Goal: Task Accomplishment & Management: Complete application form

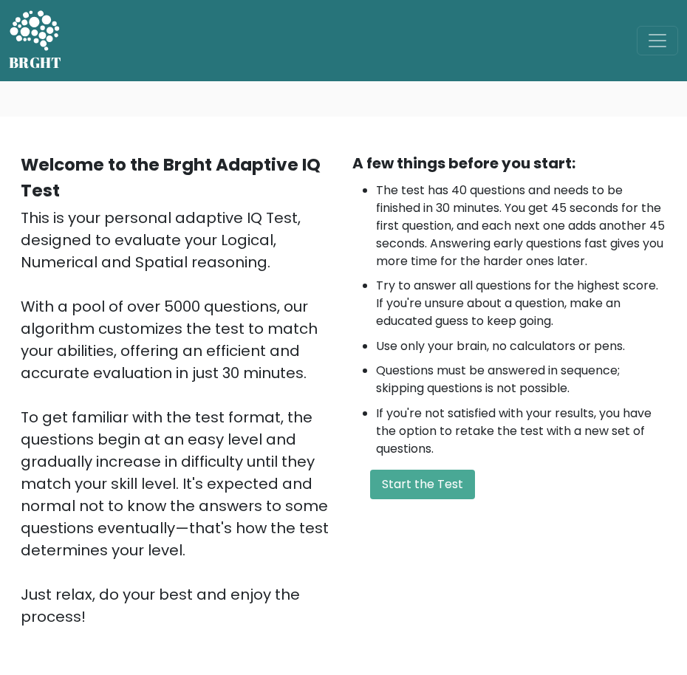
drag, startPoint x: 0, startPoint y: 0, endPoint x: 285, endPoint y: 230, distance: 365.8
click at [285, 230] on div "This is your personal adaptive IQ Test, designed to evaluate your Logical, Nume…" at bounding box center [178, 417] width 314 height 421
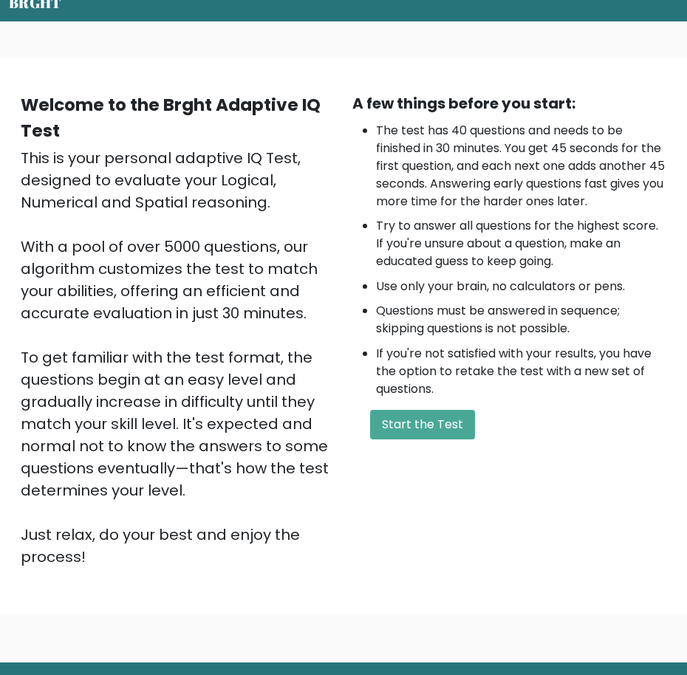
scroll to position [71, 0]
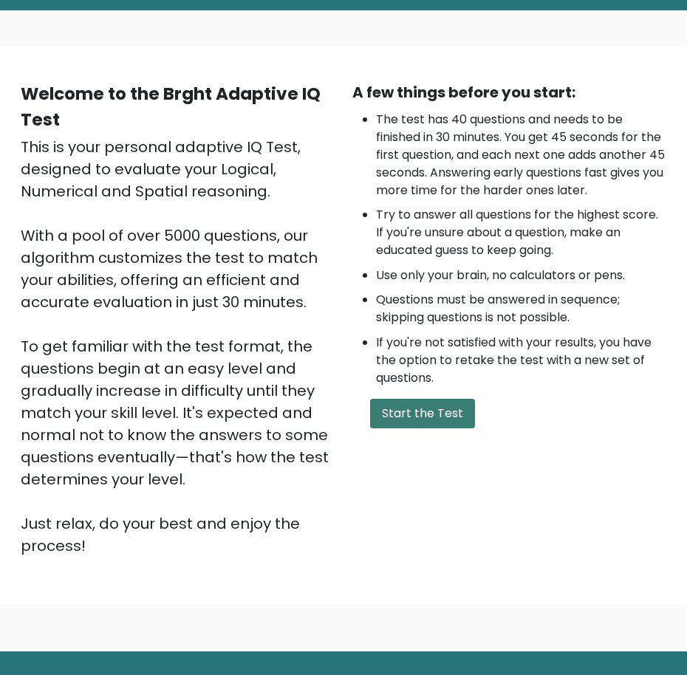
click at [423, 426] on button "Start the Test" at bounding box center [422, 414] width 105 height 30
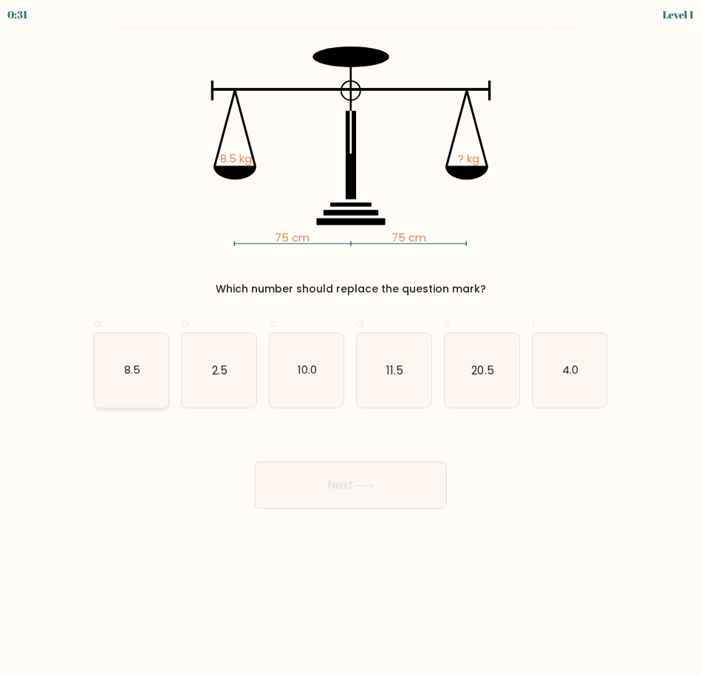
click at [112, 363] on icon "8.5" at bounding box center [132, 370] width 75 height 75
click at [351, 347] on input "a. 8.5" at bounding box center [351, 343] width 1 height 10
radio input "true"
click at [414, 473] on button "Next" at bounding box center [351, 485] width 192 height 47
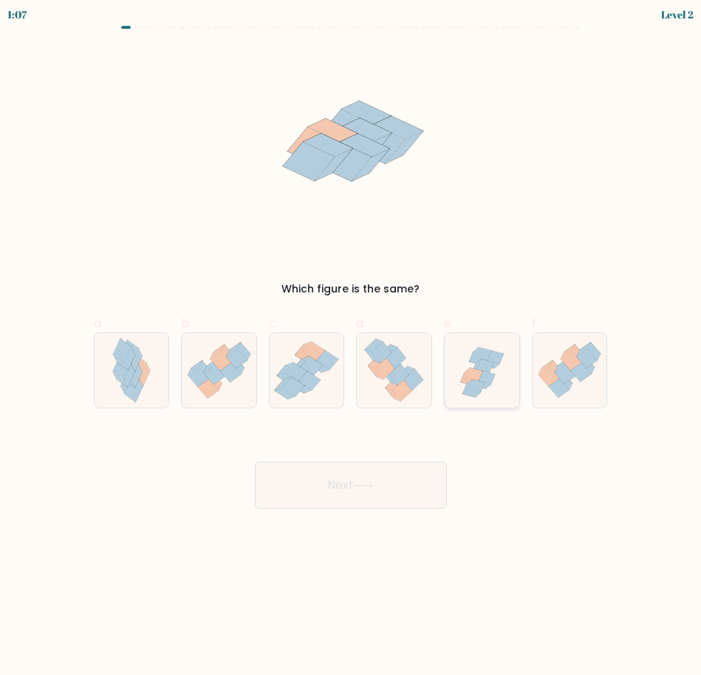
click at [509, 375] on icon at bounding box center [482, 371] width 75 height 72
click at [352, 347] on input "e." at bounding box center [351, 343] width 1 height 10
radio input "true"
click at [398, 478] on button "Next" at bounding box center [351, 485] width 192 height 47
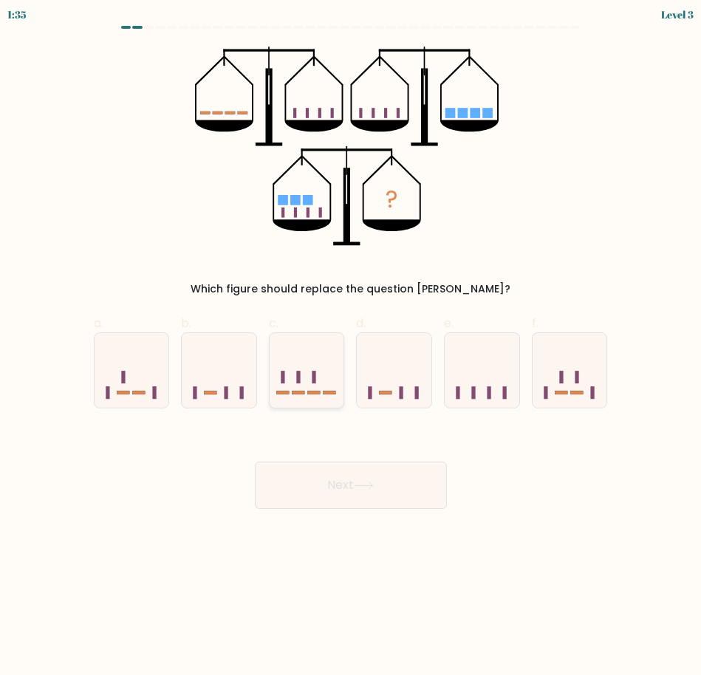
click at [313, 390] on icon at bounding box center [307, 370] width 75 height 61
click at [351, 347] on input "c." at bounding box center [351, 343] width 1 height 10
radio input "true"
click at [427, 503] on button "Next" at bounding box center [351, 485] width 192 height 47
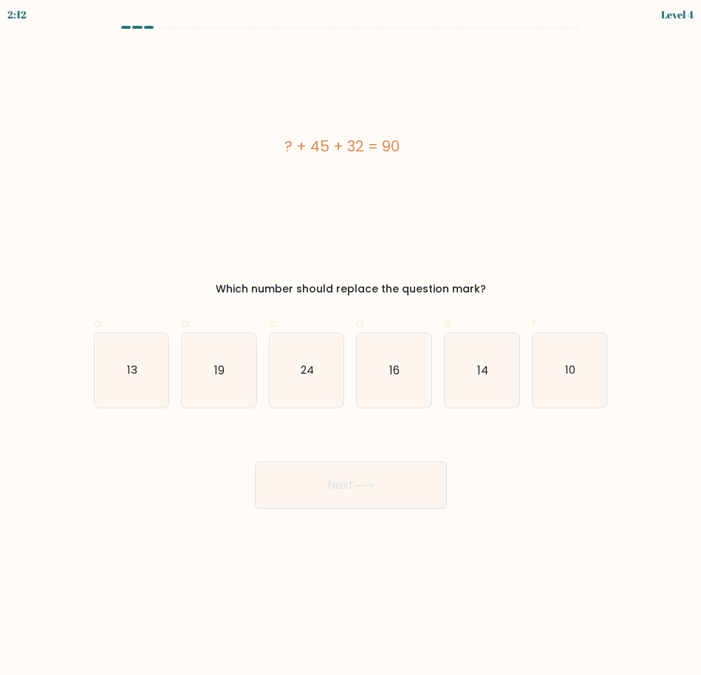
drag, startPoint x: 263, startPoint y: 142, endPoint x: 489, endPoint y: 289, distance: 269.1
click at [489, 289] on div "? + 45 + 32 = 90 Which number should replace the question mark?" at bounding box center [351, 172] width 532 height 251
copy div "? + 45 + 32 = 90 Which number should replace the question mark?"
click at [130, 364] on text "13" at bounding box center [132, 370] width 10 height 16
click at [351, 347] on input "a. 13" at bounding box center [351, 343] width 1 height 10
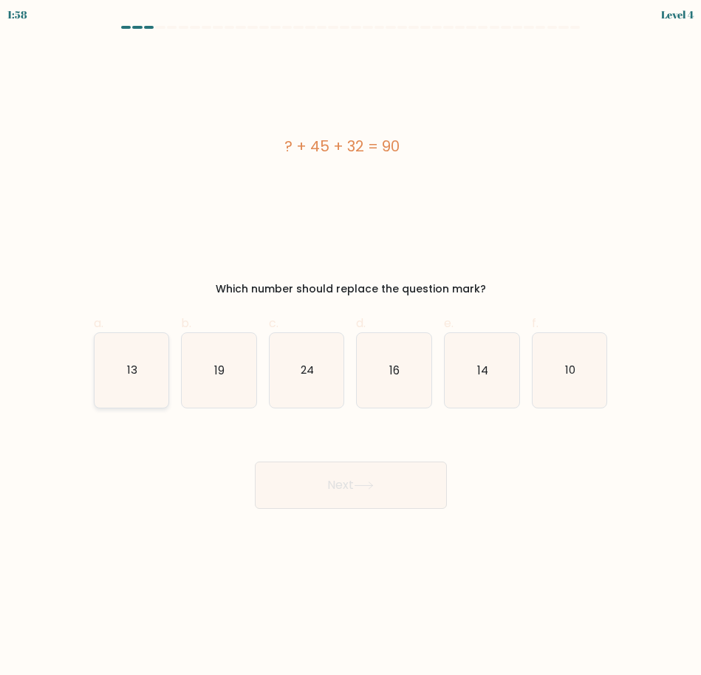
radio input "true"
click at [364, 498] on button "Next" at bounding box center [351, 485] width 192 height 47
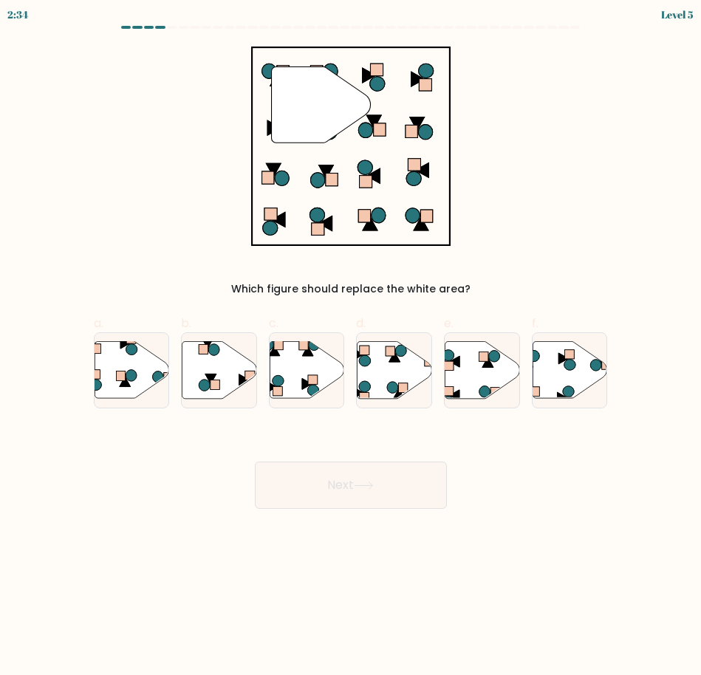
click at [298, 83] on icon at bounding box center [320, 105] width 99 height 76
click at [298, 341] on icon at bounding box center [307, 370] width 75 height 58
click at [351, 341] on input "c." at bounding box center [351, 343] width 1 height 10
radio input "true"
click at [361, 477] on button "Next" at bounding box center [351, 485] width 192 height 47
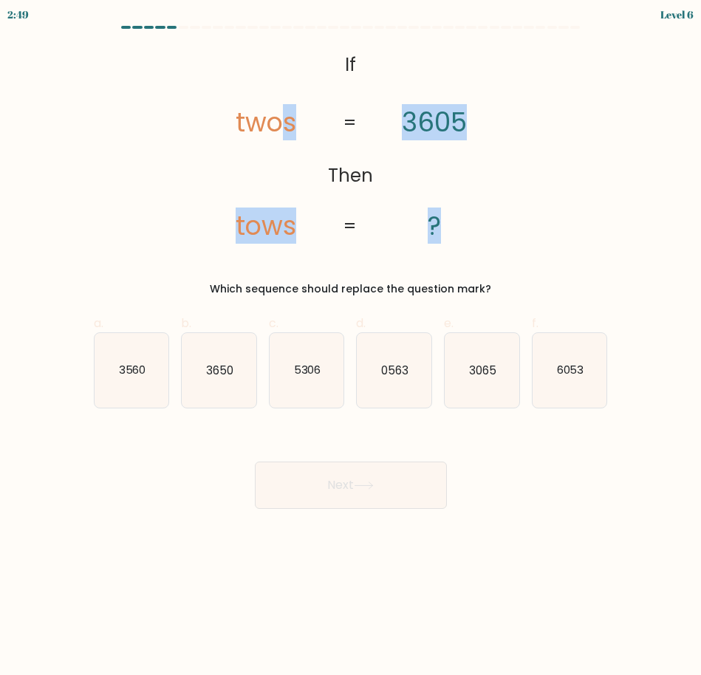
drag, startPoint x: 287, startPoint y: 56, endPoint x: 486, endPoint y: 193, distance: 241.9
click at [486, 193] on icon "@import url('https://fonts.googleapis.com/css?family=Abril+Fatface:400,100,100i…" at bounding box center [350, 147] width 324 height 200
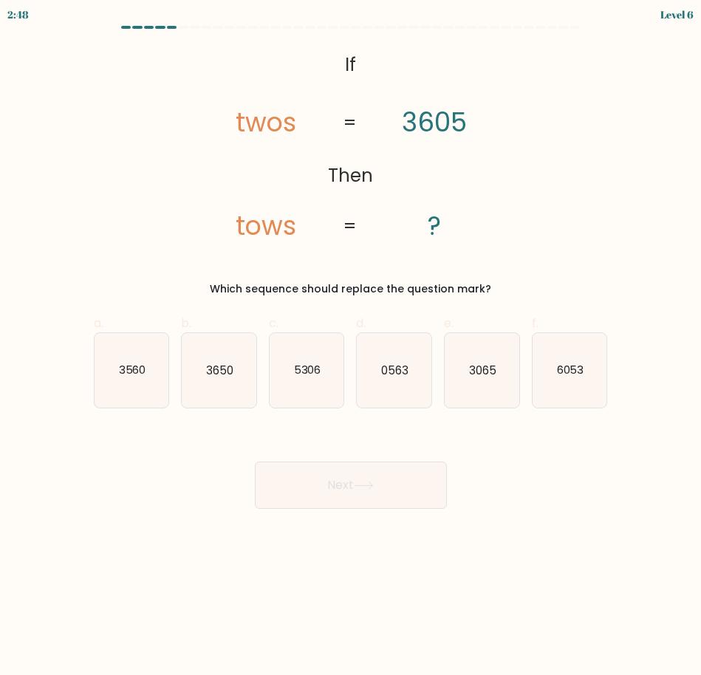
click at [230, 88] on icon "@import url('https://fonts.googleapis.com/css?family=Abril+Fatface:400,100,100i…" at bounding box center [350, 147] width 324 height 200
drag, startPoint x: 338, startPoint y: 62, endPoint x: 503, endPoint y: 272, distance: 267.3
click at [503, 272] on div "@import url('https://fonts.googleapis.com/css?family=Abril+Fatface:400,100,100i…" at bounding box center [351, 172] width 532 height 251
copy div "If Then twos tows 3605 ? = = Which sequence should replace the question mark?"
click at [529, 214] on div "@import url('https://fonts.googleapis.com/css?family=Abril+Fatface:400,100,100i…" at bounding box center [351, 172] width 532 height 251
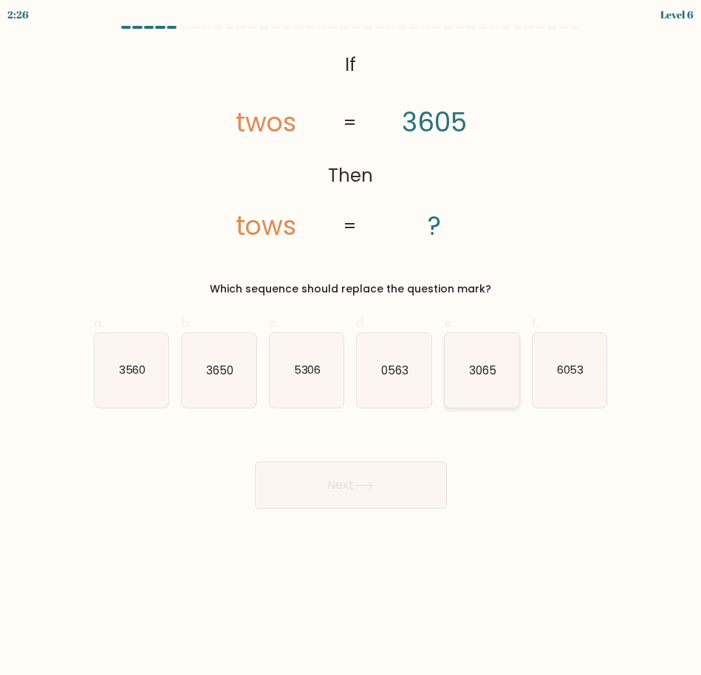
click at [498, 401] on icon "3065" at bounding box center [482, 370] width 75 height 75
click at [352, 347] on input "e. 3065" at bounding box center [351, 343] width 1 height 10
radio input "true"
click at [400, 505] on button "Next" at bounding box center [351, 485] width 192 height 47
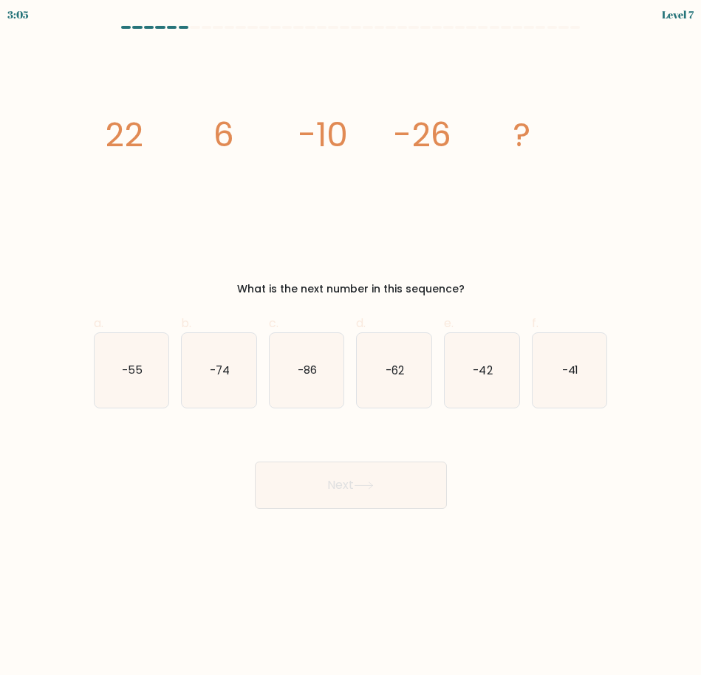
drag, startPoint x: 81, startPoint y: 115, endPoint x: 486, endPoint y: 277, distance: 436.4
click at [486, 277] on form at bounding box center [350, 267] width 701 height 483
copy div "22 6 -10 -26 ? What is the next number in this sequence?"
click at [487, 366] on text "-42" at bounding box center [482, 370] width 19 height 16
click at [352, 347] on input "e. -42" at bounding box center [351, 343] width 1 height 10
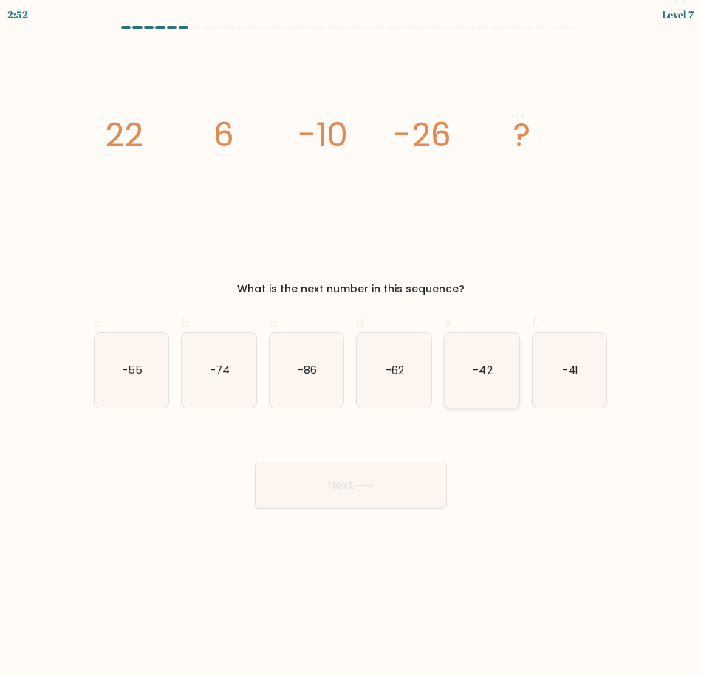
radio input "true"
click at [392, 489] on button "Next" at bounding box center [351, 485] width 192 height 47
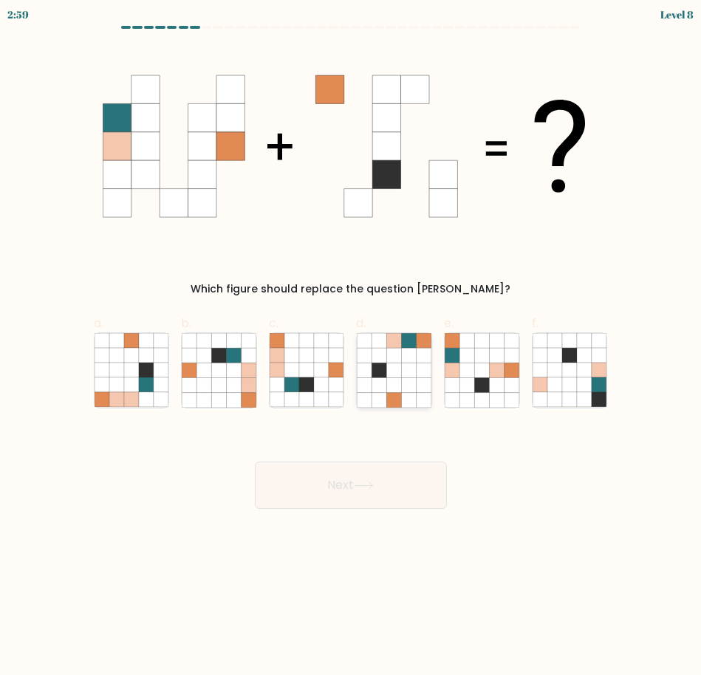
click at [402, 404] on icon at bounding box center [409, 399] width 15 height 15
click at [352, 347] on input "d." at bounding box center [351, 343] width 1 height 10
radio input "true"
click at [435, 496] on button "Next" at bounding box center [351, 485] width 192 height 47
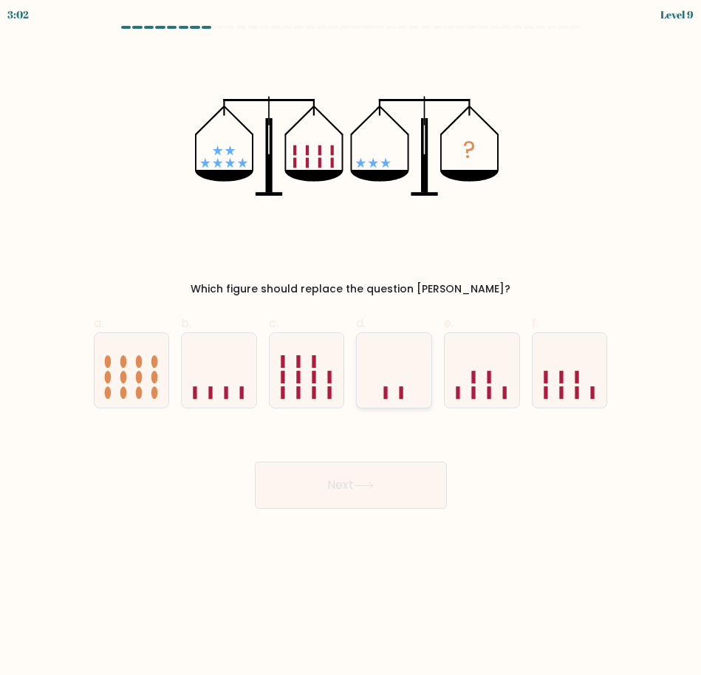
click at [397, 365] on icon at bounding box center [394, 370] width 75 height 61
click at [352, 347] on input "d." at bounding box center [351, 343] width 1 height 10
radio input "true"
click at [428, 510] on body "3:01 Level 9" at bounding box center [350, 337] width 701 height 675
click at [414, 500] on button "Next" at bounding box center [351, 485] width 192 height 47
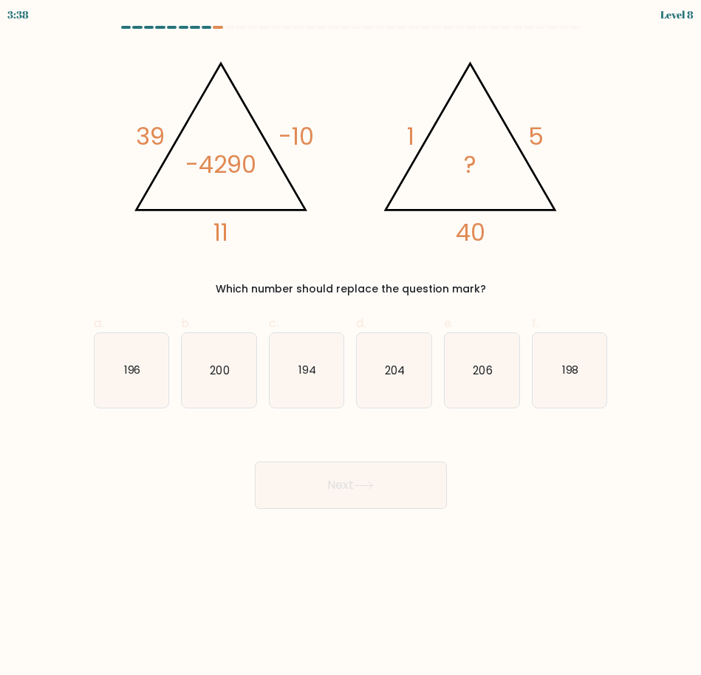
drag, startPoint x: 126, startPoint y: 44, endPoint x: 569, endPoint y: 249, distance: 488.0
click at [569, 249] on form at bounding box center [350, 267] width 701 height 483
copy div "39 -10 11 -4290 @import url('https://fonts.googleapis.com/css?family=Abril+Fatf…"
click at [557, 197] on icon "@import url('https://fonts.googleapis.com/css?family=Abril+Fatface:400,100,100i…" at bounding box center [350, 147] width 459 height 200
click at [214, 380] on icon "200" at bounding box center [219, 370] width 75 height 75
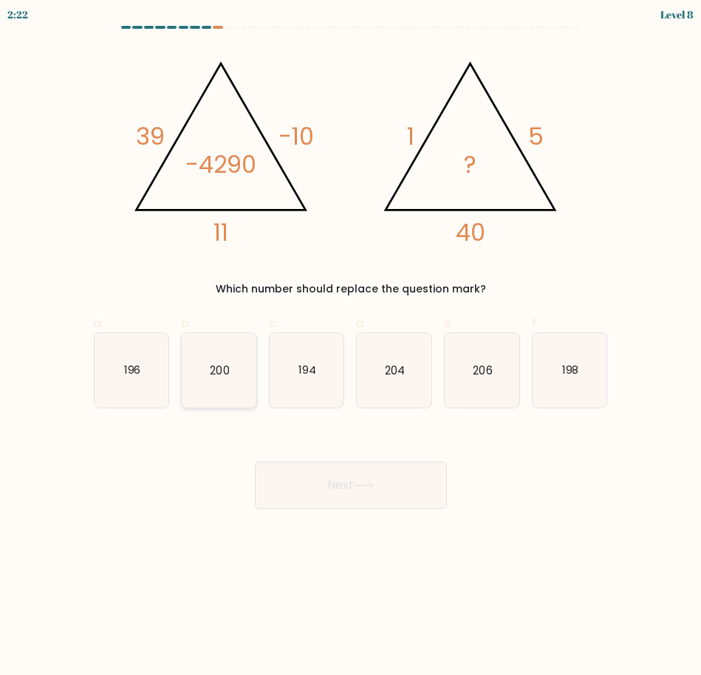
click at [351, 347] on input "b. 200" at bounding box center [351, 343] width 1 height 10
radio input "true"
click at [383, 511] on body "2:21 Level 8" at bounding box center [350, 337] width 701 height 675
click at [384, 499] on button "Next" at bounding box center [351, 485] width 192 height 47
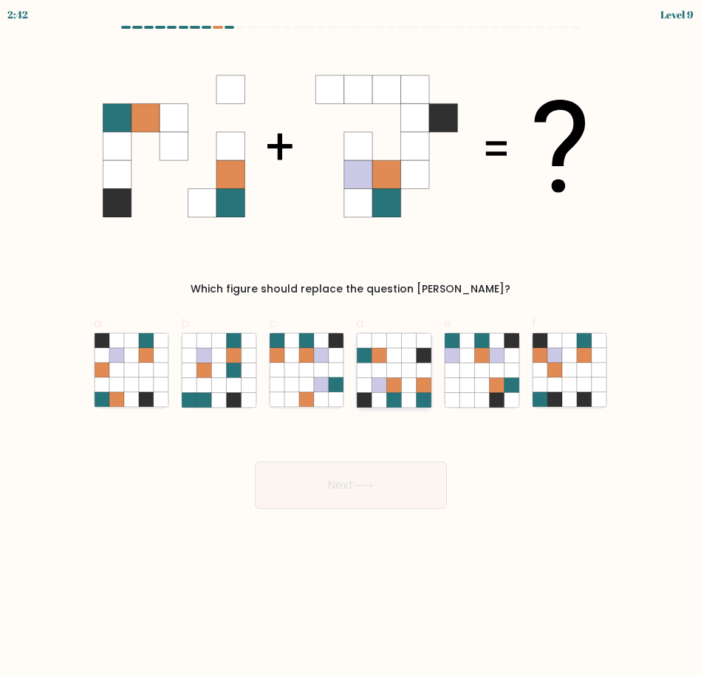
click at [411, 373] on icon at bounding box center [409, 370] width 15 height 15
click at [352, 347] on input "d." at bounding box center [351, 343] width 1 height 10
radio input "true"
click at [375, 494] on button "Next" at bounding box center [351, 485] width 192 height 47
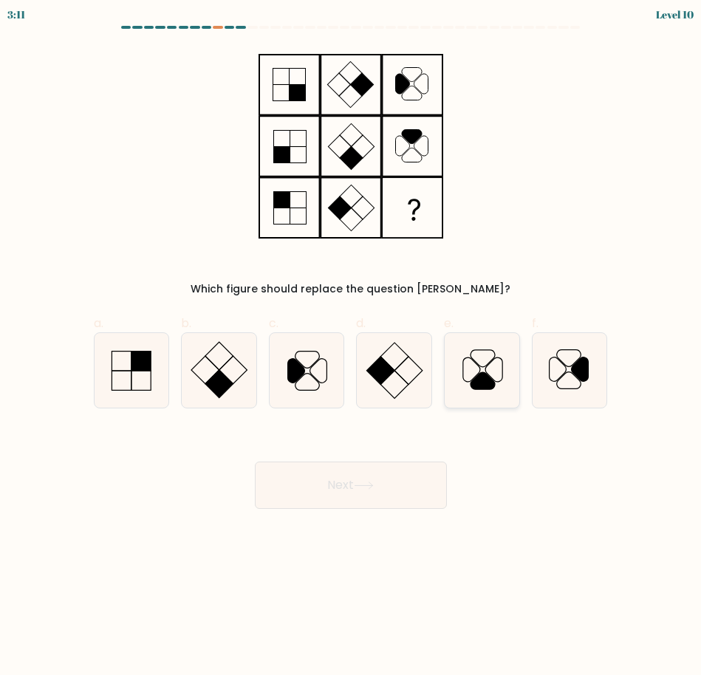
click at [466, 376] on icon at bounding box center [482, 370] width 75 height 75
click at [352, 347] on input "e." at bounding box center [351, 343] width 1 height 10
radio input "true"
click at [347, 477] on button "Next" at bounding box center [351, 485] width 192 height 47
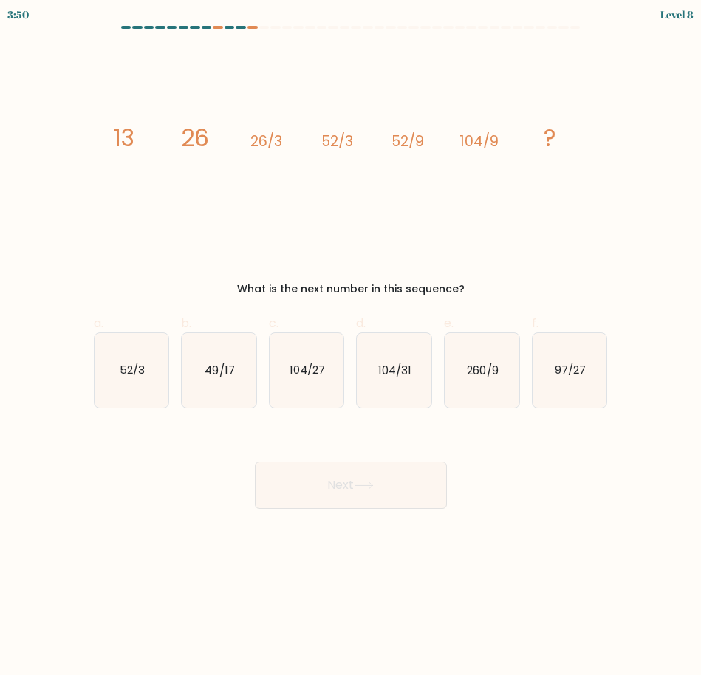
drag, startPoint x: 103, startPoint y: 128, endPoint x: 511, endPoint y: 281, distance: 436.4
click at [511, 281] on div "image/svg+xml 13 26 26/3 52/3 52/9 104/9 ? What is the next number in this sequ…" at bounding box center [351, 172] width 532 height 251
copy div "13 26 26/3 52/3 52/9 104/9 ? What is the next number in this sequence?"
click at [560, 275] on div "image/svg+xml 13 26 26/3 52/3 52/9 104/9 ? What is the next number in this sequ…" at bounding box center [351, 172] width 532 height 251
click at [323, 380] on icon "104/27" at bounding box center [307, 370] width 75 height 75
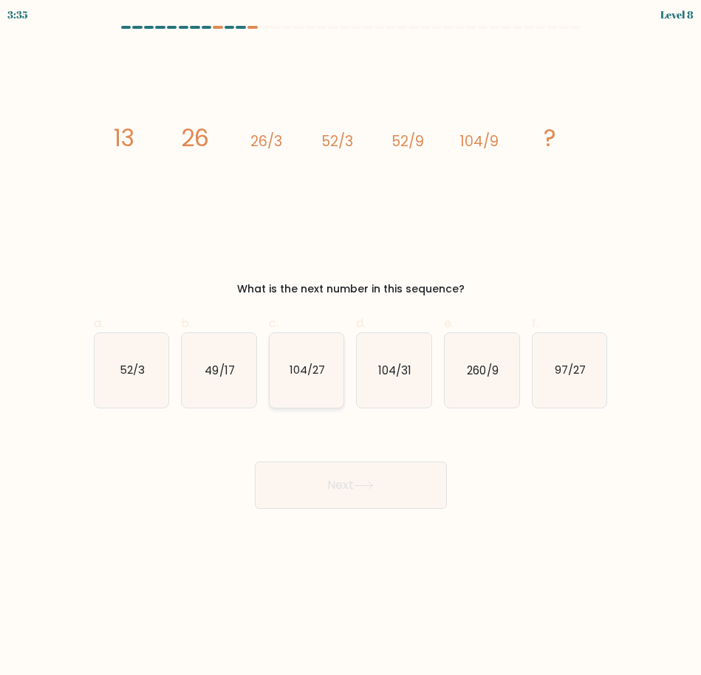
click at [351, 347] on input "c. 104/27" at bounding box center [351, 343] width 1 height 10
radio input "true"
click at [418, 479] on button "Next" at bounding box center [351, 485] width 192 height 47
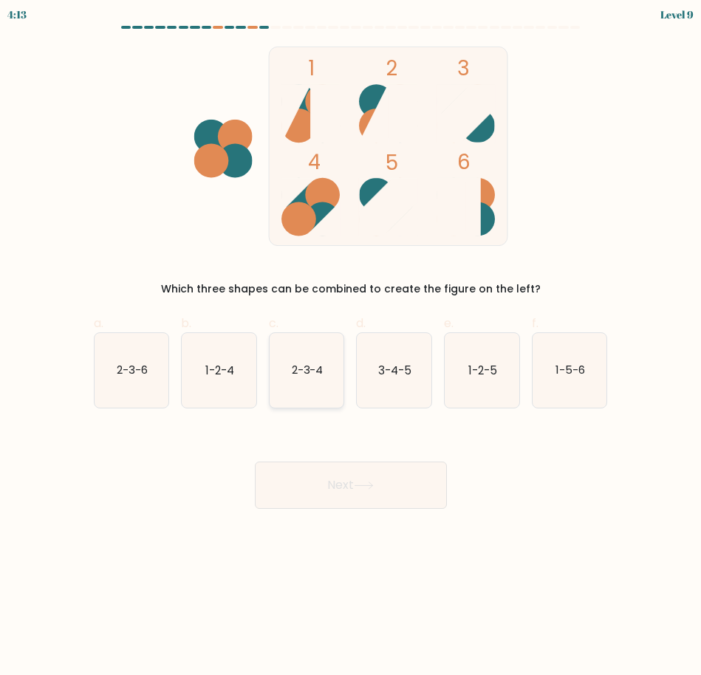
click at [316, 364] on text "2-3-4" at bounding box center [308, 370] width 32 height 16
click at [351, 347] on input "c. 2-3-4" at bounding box center [351, 343] width 1 height 10
radio input "true"
click at [406, 469] on button "Next" at bounding box center [351, 485] width 192 height 47
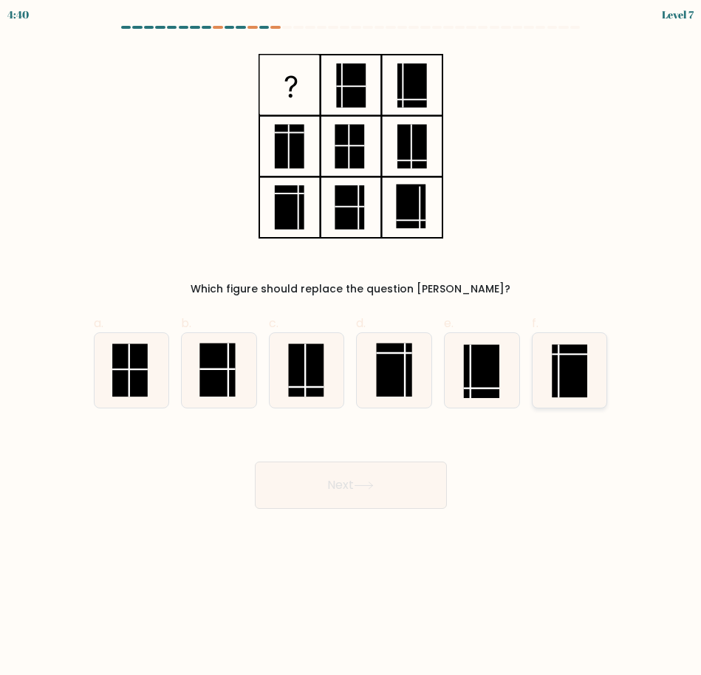
click at [551, 378] on icon at bounding box center [570, 370] width 75 height 75
click at [352, 347] on input "f." at bounding box center [351, 343] width 1 height 10
radio input "true"
click at [399, 475] on button "Next" at bounding box center [351, 485] width 192 height 47
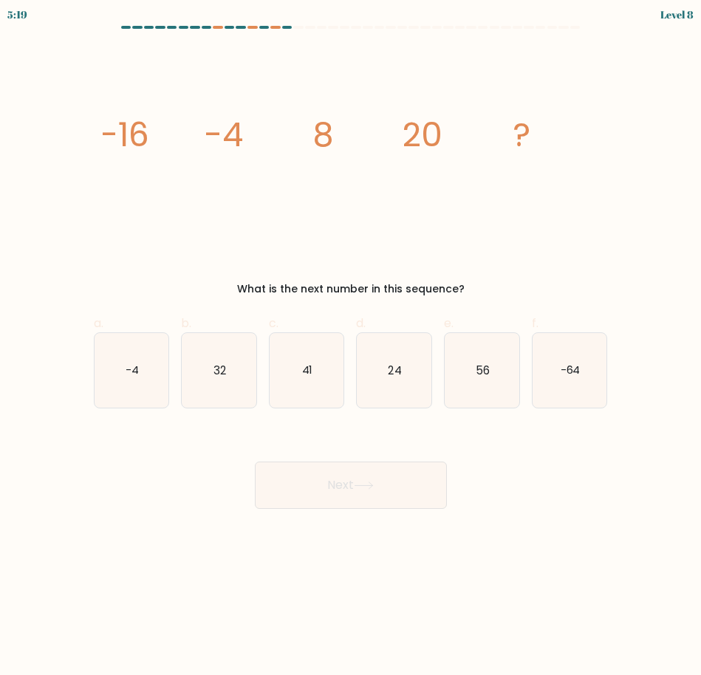
drag, startPoint x: 90, startPoint y: 124, endPoint x: 491, endPoint y: 265, distance: 425.4
click at [491, 265] on div "image/svg+xml -16 -4 8 20 ? What is the next number in this sequence?" at bounding box center [351, 172] width 532 height 251
copy div "-16 -4 8 20 ? What is the next number in this sequence?"
click at [333, 234] on icon "image/svg+xml -16 -4 8 20 ?" at bounding box center [351, 147] width 497 height 200
click at [152, 351] on icon "-4" at bounding box center [132, 370] width 75 height 75
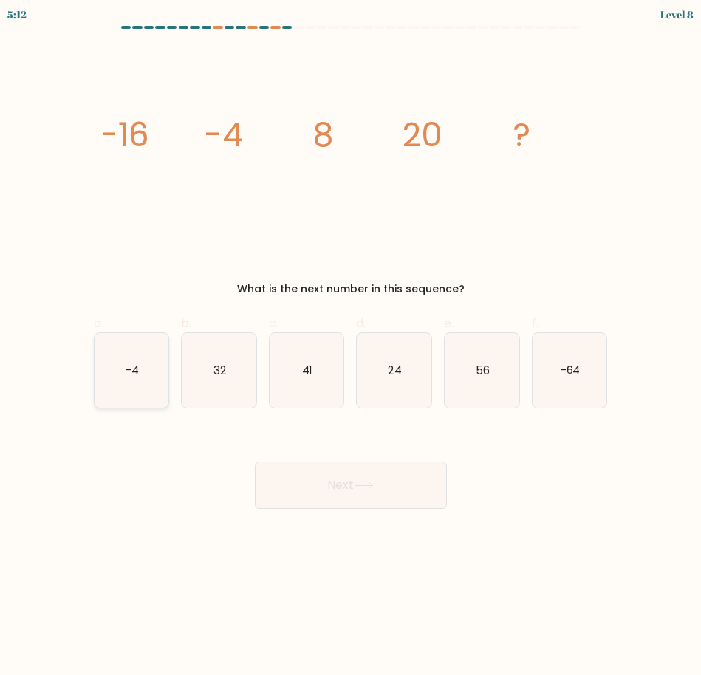
click at [351, 347] on input "a. -4" at bounding box center [351, 343] width 1 height 10
radio input "true"
click at [237, 375] on icon "32" at bounding box center [219, 370] width 75 height 75
click at [351, 347] on input "b. 32" at bounding box center [351, 343] width 1 height 10
radio input "true"
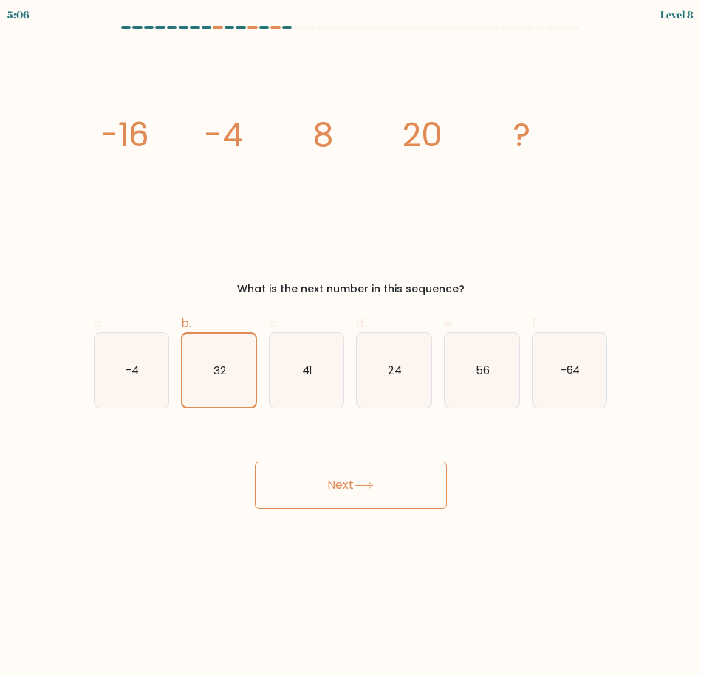
click at [376, 491] on button "Next" at bounding box center [351, 485] width 192 height 47
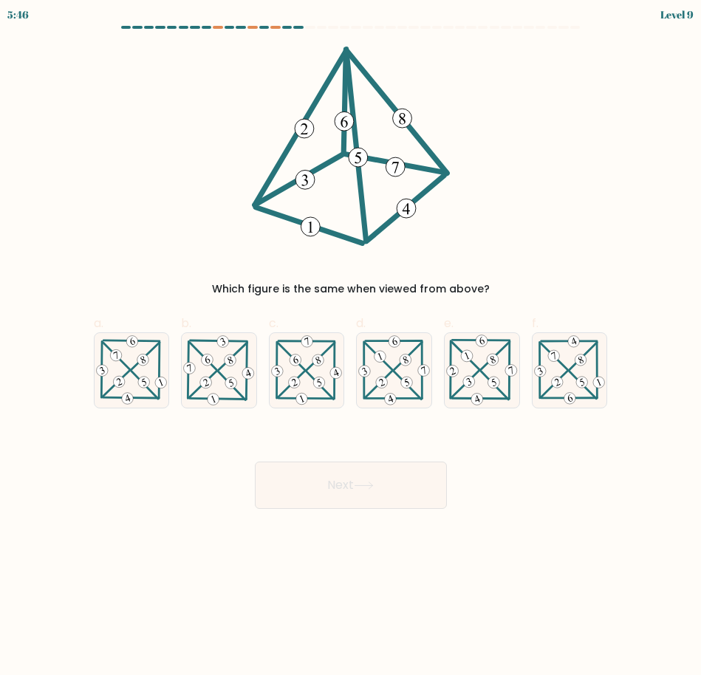
click at [255, 462] on button "Next" at bounding box center [351, 485] width 192 height 47
click at [486, 250] on div "Which figure is the same when viewed from above?" at bounding box center [351, 172] width 532 height 251
drag, startPoint x: 336, startPoint y: 364, endPoint x: 399, endPoint y: 479, distance: 131.3
click at [399, 479] on form at bounding box center [350, 267] width 701 height 483
drag, startPoint x: 399, startPoint y: 479, endPoint x: 308, endPoint y: 373, distance: 139.4
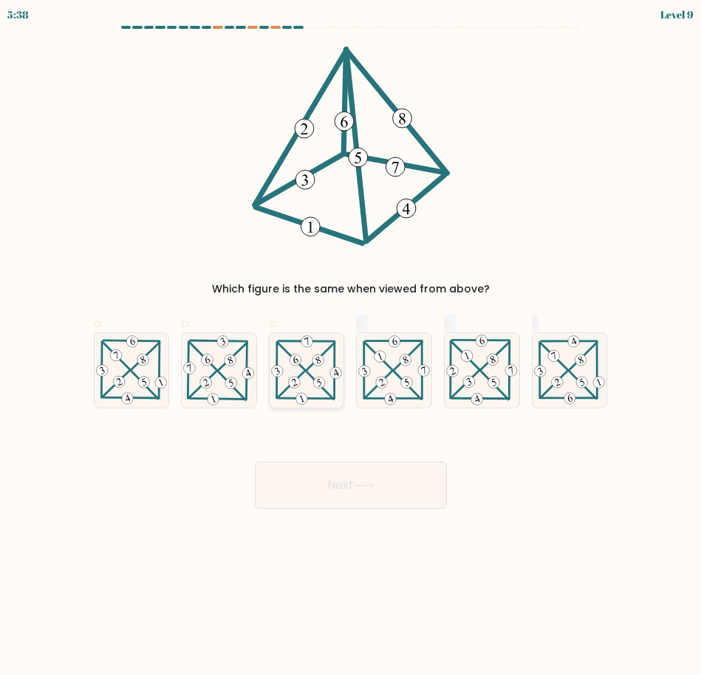
click at [308, 373] on 204 at bounding box center [320, 386] width 27 height 28
click at [351, 347] on input "c." at bounding box center [351, 343] width 1 height 10
radio input "true"
click at [413, 475] on button "Next" at bounding box center [351, 485] width 192 height 47
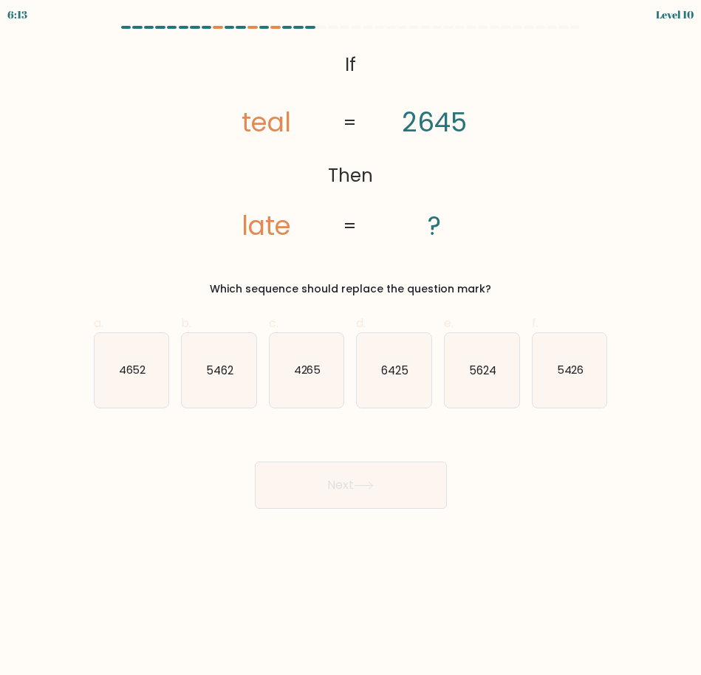
drag, startPoint x: 324, startPoint y: 66, endPoint x: 500, endPoint y: 270, distance: 268.9
click at [500, 270] on div "@import url('https://fonts.googleapis.com/css?family=Abril+Fatface:400,100,100i…" at bounding box center [351, 172] width 532 height 251
copy div "If Then teal late 2645 ? = = Which sequence should replace the question mark?"
click at [558, 201] on div "@import url('https://fonts.googleapis.com/css?family=Abril+Fatface:400,100,100i…" at bounding box center [351, 172] width 532 height 251
click at [560, 370] on text "5426" at bounding box center [570, 370] width 27 height 16
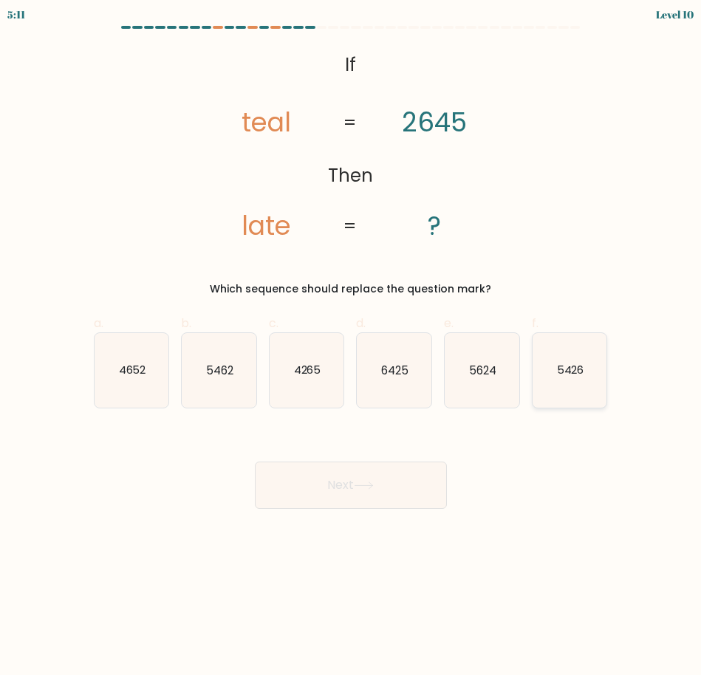
click at [352, 347] on input "f. 5426" at bounding box center [351, 343] width 1 height 10
radio input "true"
click at [385, 475] on button "Next" at bounding box center [351, 485] width 192 height 47
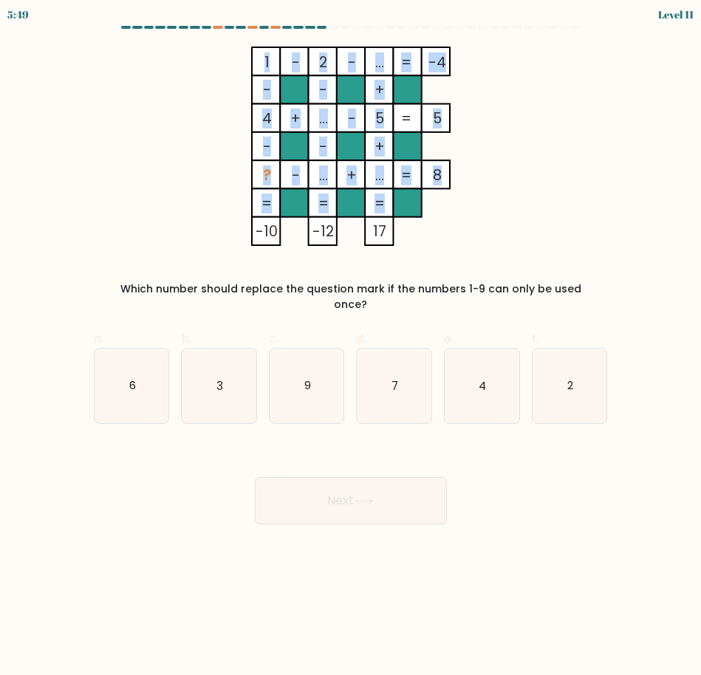
drag, startPoint x: 247, startPoint y: 58, endPoint x: 384, endPoint y: 214, distance: 207.3
click at [384, 214] on icon "1 - 2 - ... -4 - - + 4 + ... - 5 5 - - + ? - ... + ... = 8 = = = = -10 -12 17 =" at bounding box center [350, 147] width 495 height 200
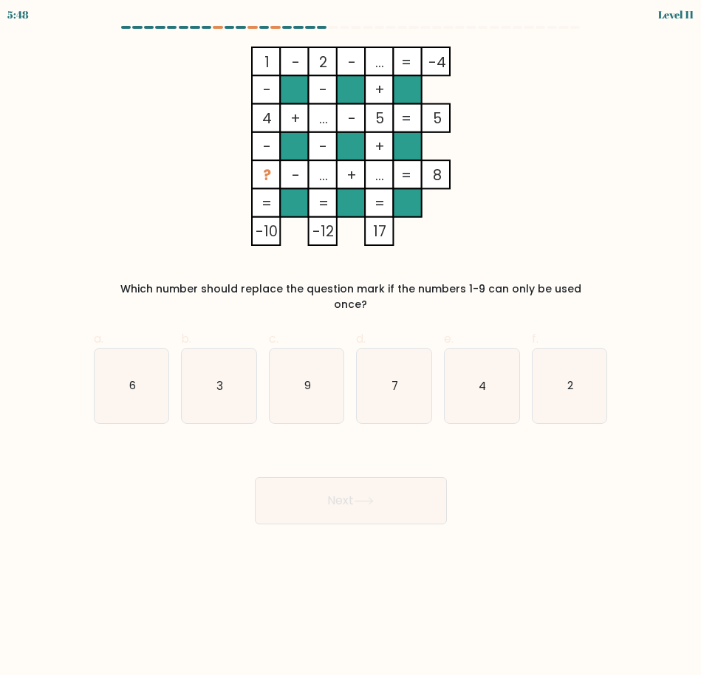
click at [174, 112] on icon "1 - 2 - ... -4 - - + 4 + ... - 5 5 - - + ? - ... + ... = 8 = = = = -10 -12 17 =" at bounding box center [350, 147] width 495 height 200
drag, startPoint x: 234, startPoint y: 38, endPoint x: 595, endPoint y: 291, distance: 441.0
click at [595, 291] on form at bounding box center [350, 275] width 701 height 499
copy div "1 - 2 - ... -4 - - + 4 + ... - 5 5 - - + ? - ... + ... = 8 = = = = -10 -12 17 =…"
click at [231, 390] on icon "3" at bounding box center [219, 386] width 75 height 75
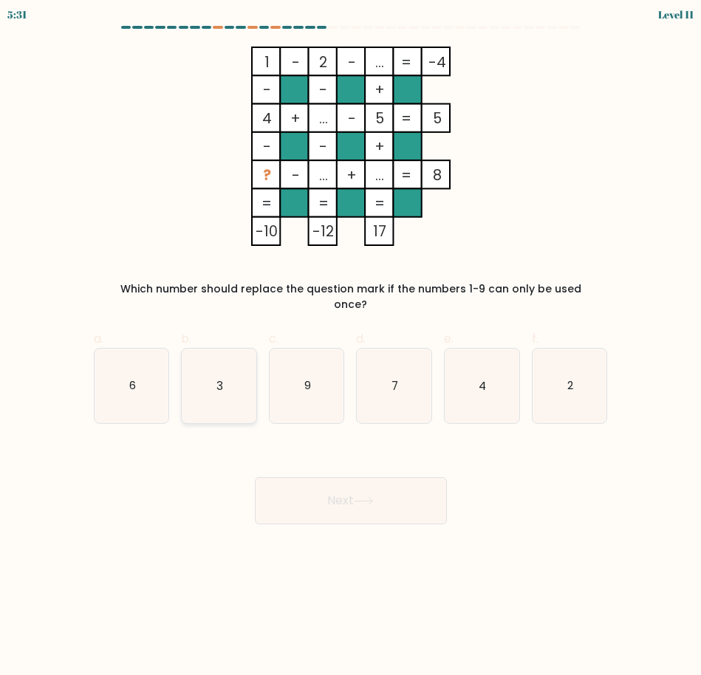
click at [351, 347] on input "b. 3" at bounding box center [351, 343] width 1 height 10
radio input "true"
click at [358, 497] on icon at bounding box center [364, 501] width 20 height 8
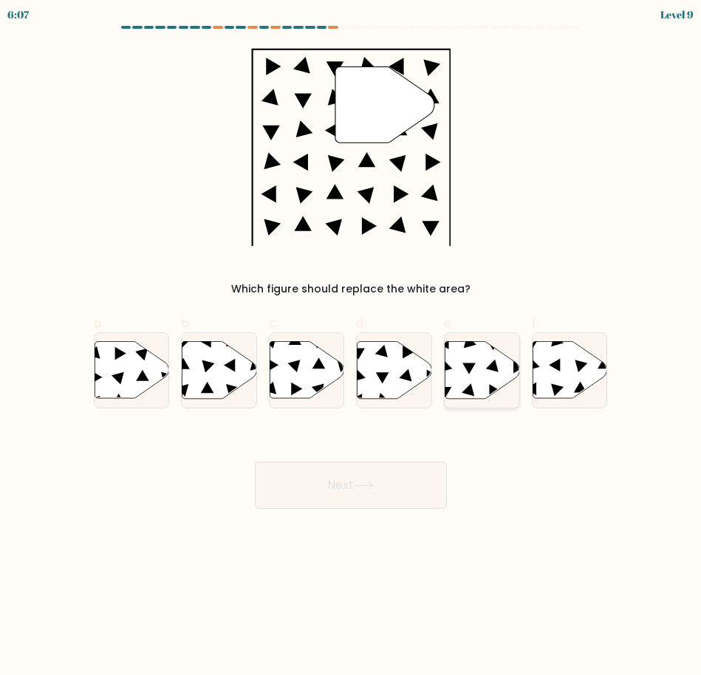
click at [467, 378] on icon at bounding box center [483, 369] width 75 height 57
click at [352, 347] on input "e." at bounding box center [351, 343] width 1 height 10
radio input "true"
click at [399, 486] on button "Next" at bounding box center [351, 485] width 192 height 47
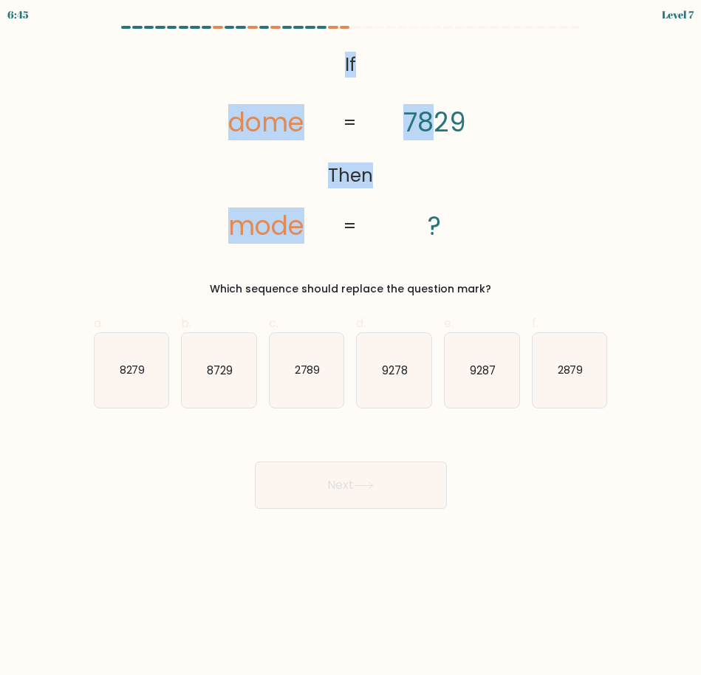
drag, startPoint x: 334, startPoint y: 64, endPoint x: 417, endPoint y: 101, distance: 90.6
click at [417, 101] on icon "@import url('https://fonts.googleapis.com/css?family=Abril+Fatface:400,100,100i…" at bounding box center [350, 147] width 324 height 200
drag, startPoint x: 417, startPoint y: 101, endPoint x: 279, endPoint y: 53, distance: 145.4
click at [279, 53] on icon "@import url('https://fonts.googleapis.com/css?family=Abril+Fatface:400,100,100i…" at bounding box center [350, 147] width 324 height 200
click at [313, 52] on icon "@import url('https://fonts.googleapis.com/css?family=Abril+Fatface:400,100,100i…" at bounding box center [350, 147] width 324 height 200
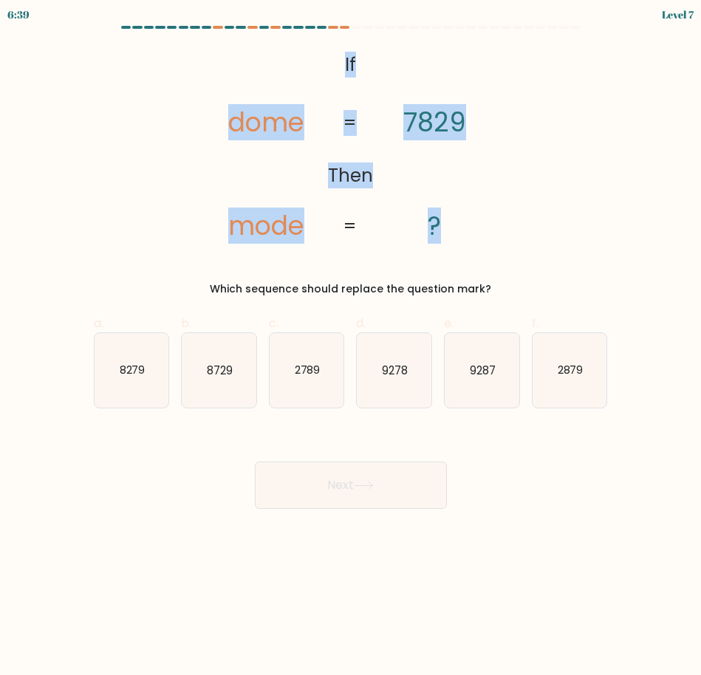
drag, startPoint x: 336, startPoint y: 52, endPoint x: 369, endPoint y: 96, distance: 54.8
click at [369, 96] on icon "@import url('https://fonts.googleapis.com/css?family=Abril+Fatface:400,100,100i…" at bounding box center [350, 147] width 324 height 200
copy icon "If Then dome mode 7829 ? ="
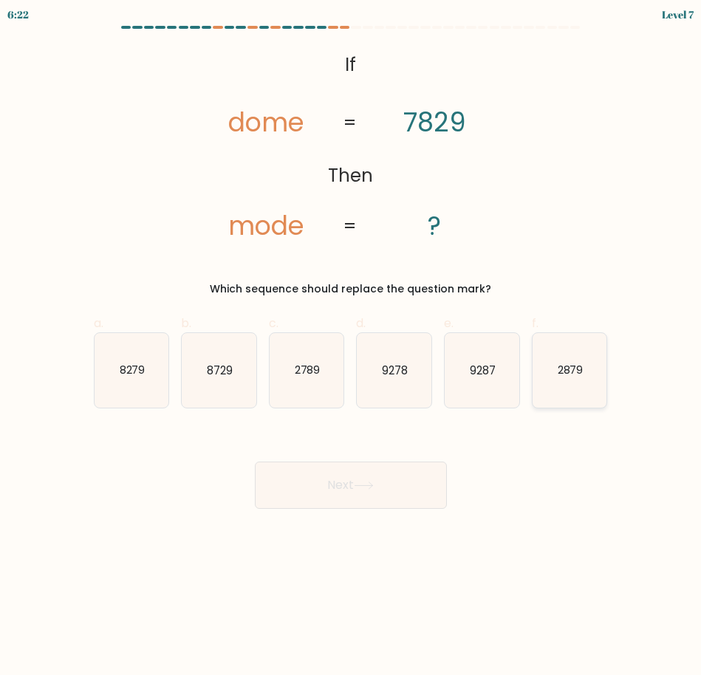
click at [568, 393] on icon "2879" at bounding box center [570, 370] width 75 height 75
click at [352, 347] on input "f. 2879" at bounding box center [351, 343] width 1 height 10
radio input "true"
click at [375, 495] on button "Next" at bounding box center [351, 485] width 192 height 47
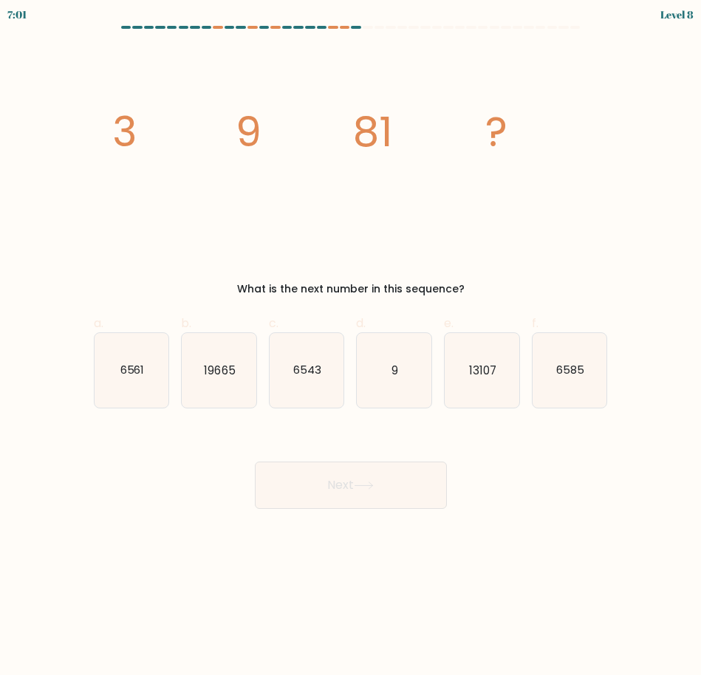
drag, startPoint x: 99, startPoint y: 118, endPoint x: 526, endPoint y: 265, distance: 451.5
click at [526, 265] on div "image/svg+xml 3 9 81 ? What is the next number in this sequence?" at bounding box center [351, 172] width 532 height 251
copy div "3 9 81 ? What is the next number in this sequence?"
click at [143, 376] on text "6561" at bounding box center [132, 370] width 24 height 16
click at [351, 347] on input "a. 6561" at bounding box center [351, 343] width 1 height 10
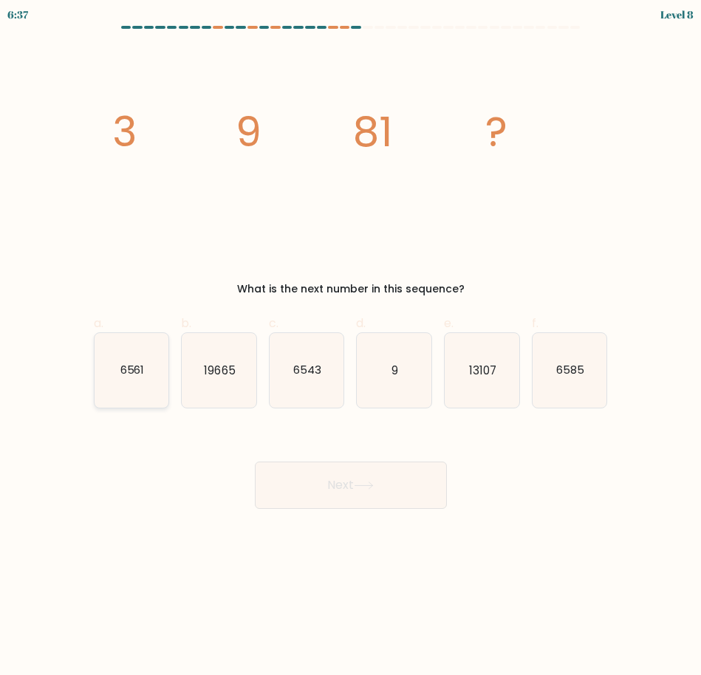
radio input "true"
click at [338, 494] on button "Next" at bounding box center [351, 485] width 192 height 47
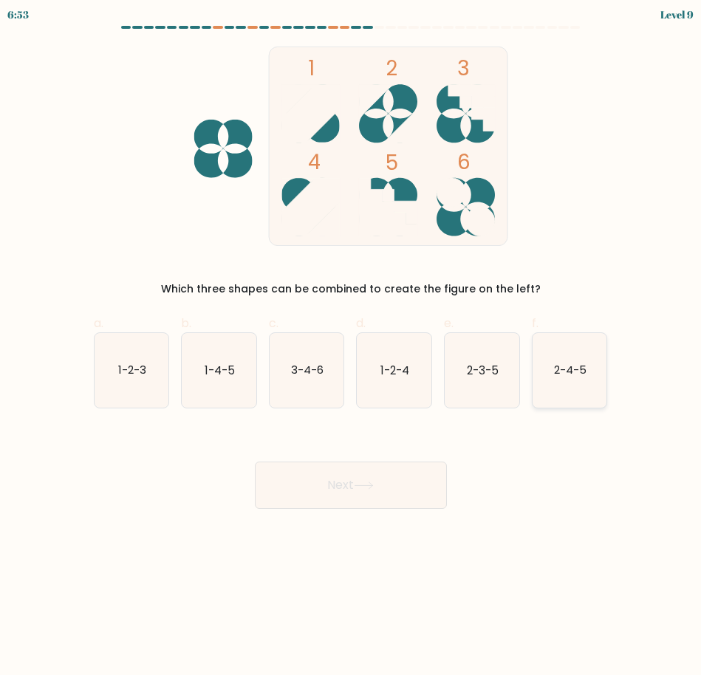
click at [569, 350] on icon "2-4-5" at bounding box center [570, 370] width 75 height 75
click at [352, 347] on input "f. 2-4-5" at bounding box center [351, 343] width 1 height 10
radio input "true"
click at [347, 486] on button "Next" at bounding box center [351, 485] width 192 height 47
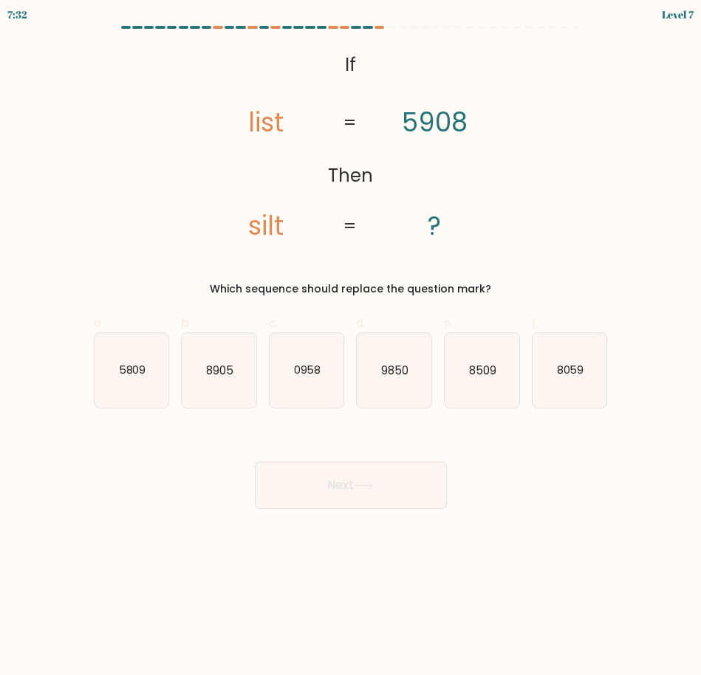
drag, startPoint x: 341, startPoint y: 53, endPoint x: 495, endPoint y: 278, distance: 272.6
click at [495, 278] on div "@import url('https://fonts.googleapis.com/css?family=Abril+Fatface:400,100,100i…" at bounding box center [351, 172] width 532 height 251
click at [290, 383] on icon "0958" at bounding box center [307, 370] width 75 height 75
click at [351, 347] on input "c. 0958" at bounding box center [351, 343] width 1 height 10
radio input "true"
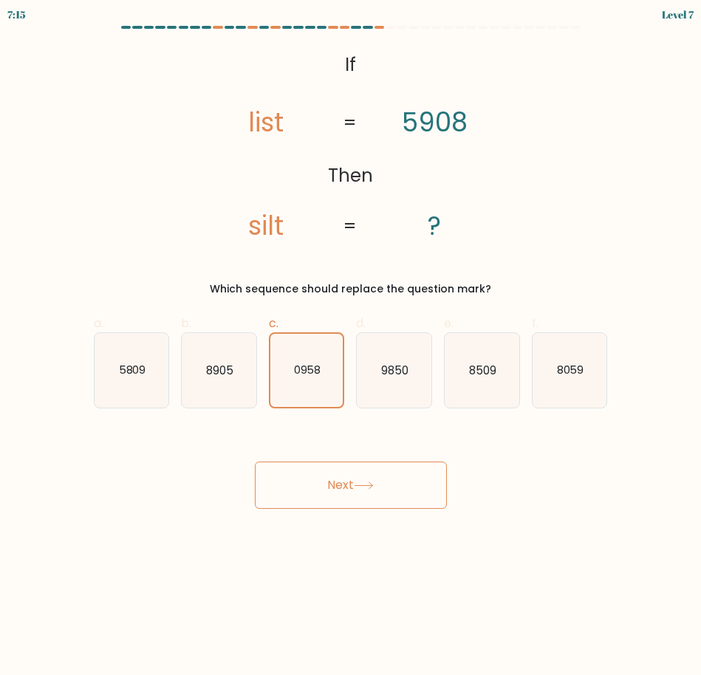
click at [364, 479] on button "Next" at bounding box center [351, 485] width 192 height 47
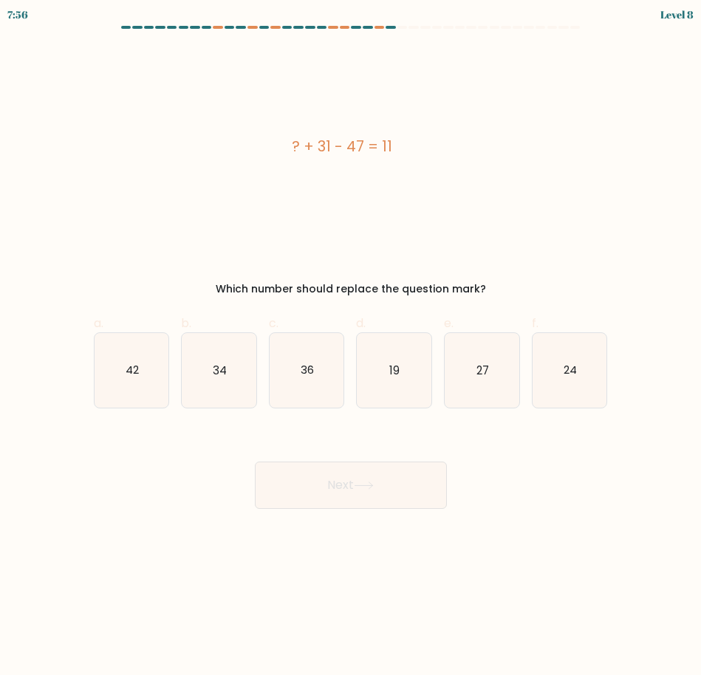
drag, startPoint x: 283, startPoint y: 146, endPoint x: 510, endPoint y: 290, distance: 269.2
click at [510, 290] on div "? + 31 - 47 = 11 Which number should replace the question mark?" at bounding box center [351, 172] width 532 height 251
click at [500, 383] on icon "27" at bounding box center [482, 370] width 75 height 75
click at [352, 347] on input "e. 27" at bounding box center [351, 343] width 1 height 10
radio input "true"
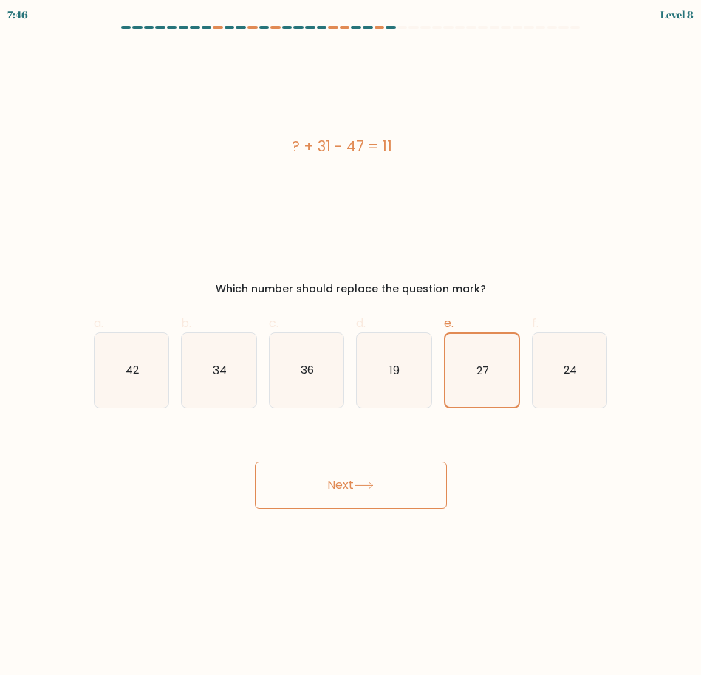
click at [336, 497] on button "Next" at bounding box center [351, 485] width 192 height 47
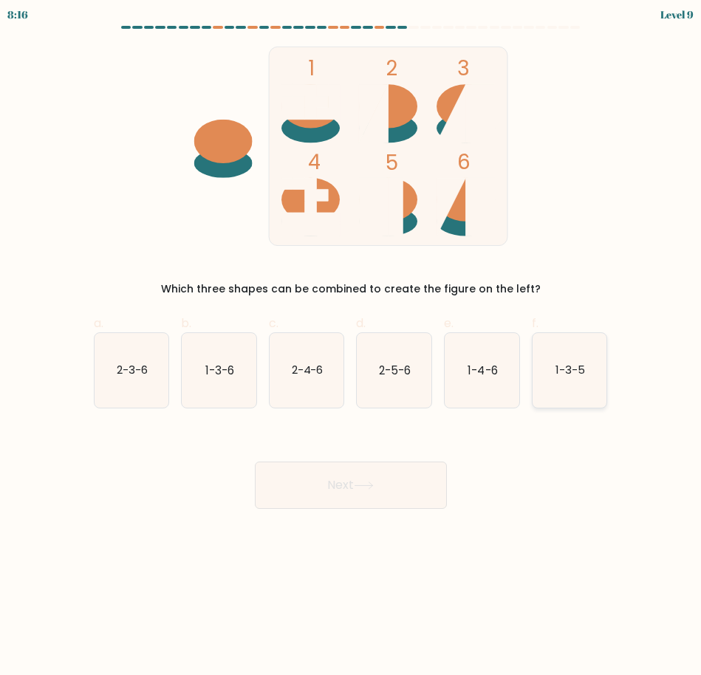
click at [561, 395] on icon "1-3-5" at bounding box center [570, 370] width 75 height 75
click at [352, 347] on input "f. 1-3-5" at bounding box center [351, 343] width 1 height 10
radio input "true"
click at [338, 502] on button "Next" at bounding box center [351, 485] width 192 height 47
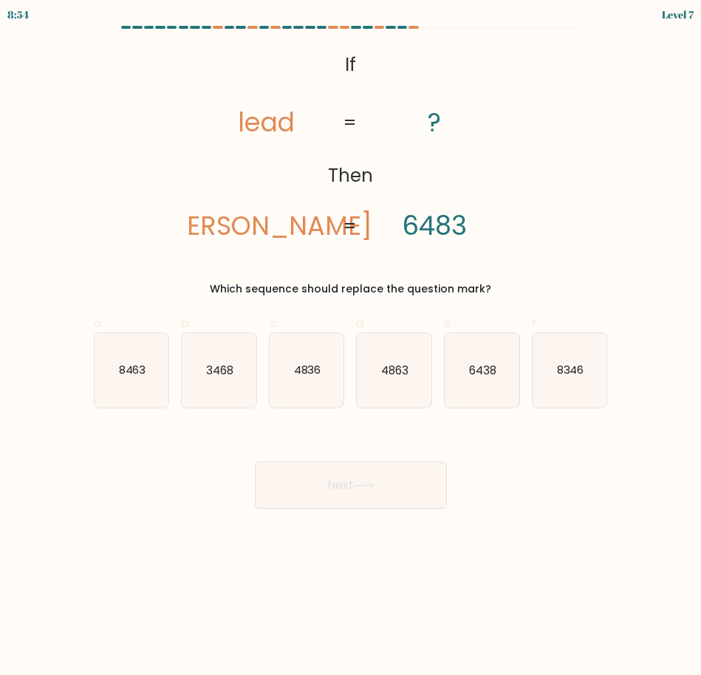
drag, startPoint x: 321, startPoint y: 68, endPoint x: 511, endPoint y: 263, distance: 272.3
click at [511, 263] on div "@import url('https://fonts.googleapis.com/css?family=Abril+Fatface:400,100,100i…" at bounding box center [351, 172] width 532 height 251
click at [457, 175] on icon "@import url('https://fonts.googleapis.com/css?family=Abril+Fatface:400,100,100i…" at bounding box center [350, 147] width 324 height 200
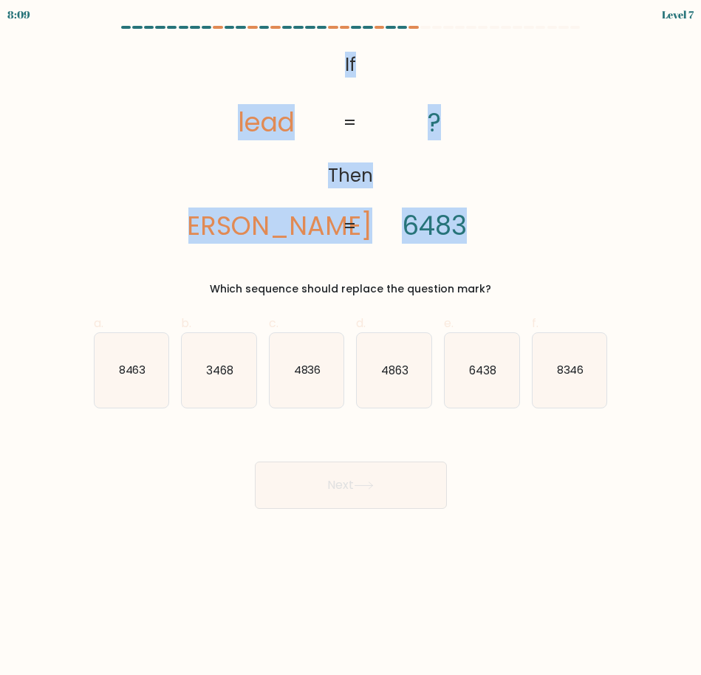
drag, startPoint x: 324, startPoint y: 67, endPoint x: 486, endPoint y: 222, distance: 223.7
click at [486, 222] on icon "@import url('https://fonts.googleapis.com/css?family=Abril+Fatface:400,100,100i…" at bounding box center [350, 147] width 324 height 200
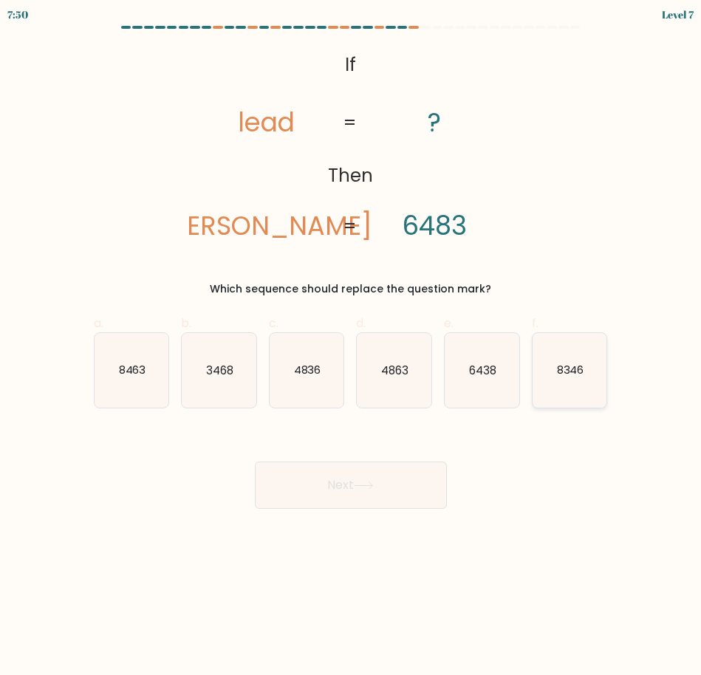
click at [534, 357] on icon "8346" at bounding box center [570, 370] width 75 height 75
click at [352, 347] on input "f. 8346" at bounding box center [351, 343] width 1 height 10
radio input "true"
click at [375, 506] on button "Next" at bounding box center [351, 485] width 192 height 47
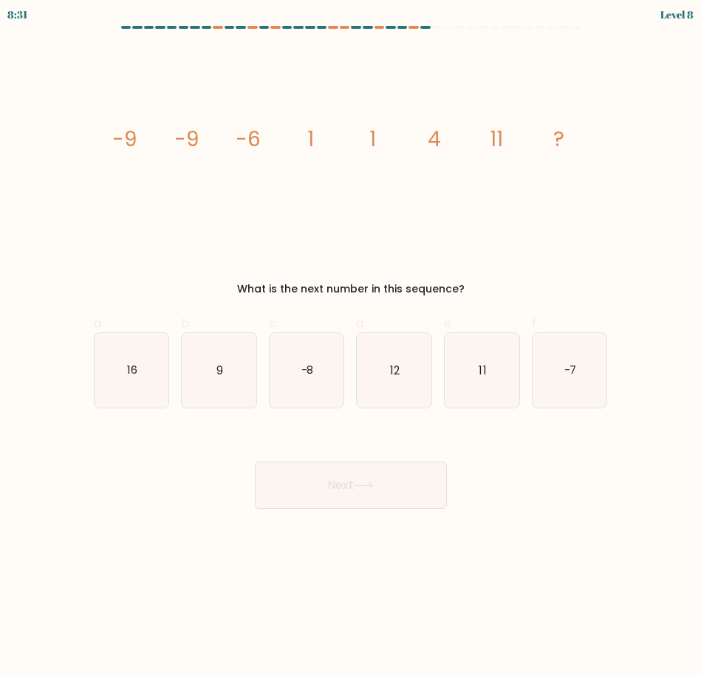
drag, startPoint x: 109, startPoint y: 130, endPoint x: 476, endPoint y: 290, distance: 400.8
click at [476, 290] on div "image/svg+xml -9 -9 -6 1 1 4 11 ? What is the next number in this sequence?" at bounding box center [351, 172] width 532 height 251
click at [465, 372] on icon "11" at bounding box center [482, 370] width 75 height 75
click at [352, 347] on input "e. 11" at bounding box center [351, 343] width 1 height 10
radio input "true"
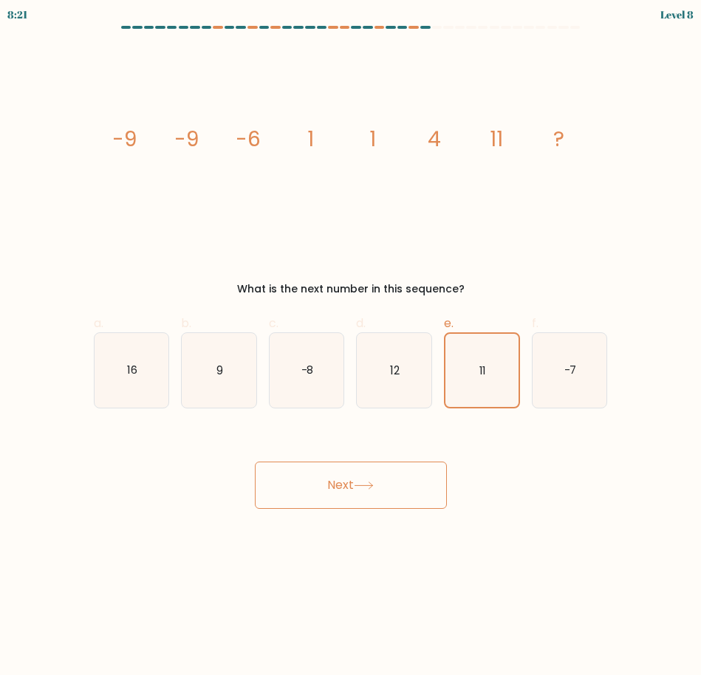
click at [422, 481] on button "Next" at bounding box center [351, 485] width 192 height 47
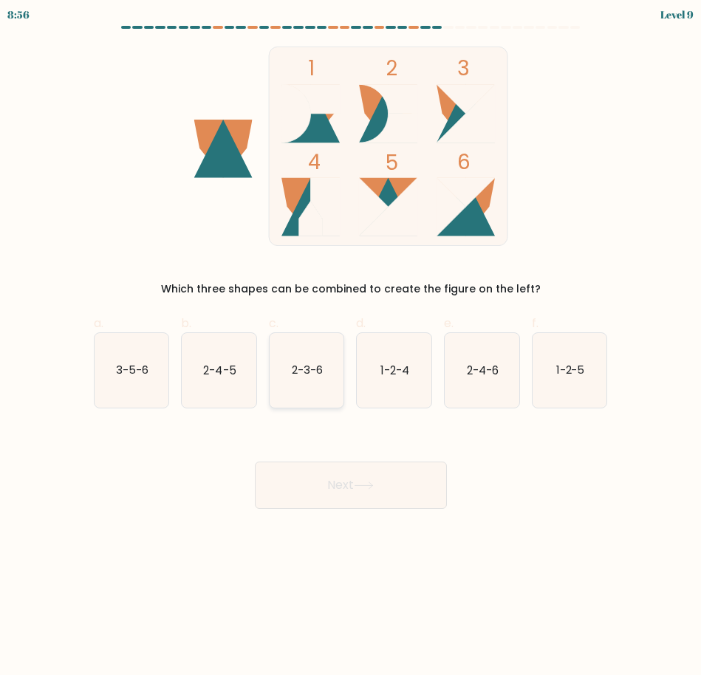
click at [318, 391] on icon "2-3-6" at bounding box center [307, 370] width 75 height 75
click at [351, 347] on input "c. 2-3-6" at bounding box center [351, 343] width 1 height 10
radio input "true"
click at [389, 502] on button "Next" at bounding box center [351, 485] width 192 height 47
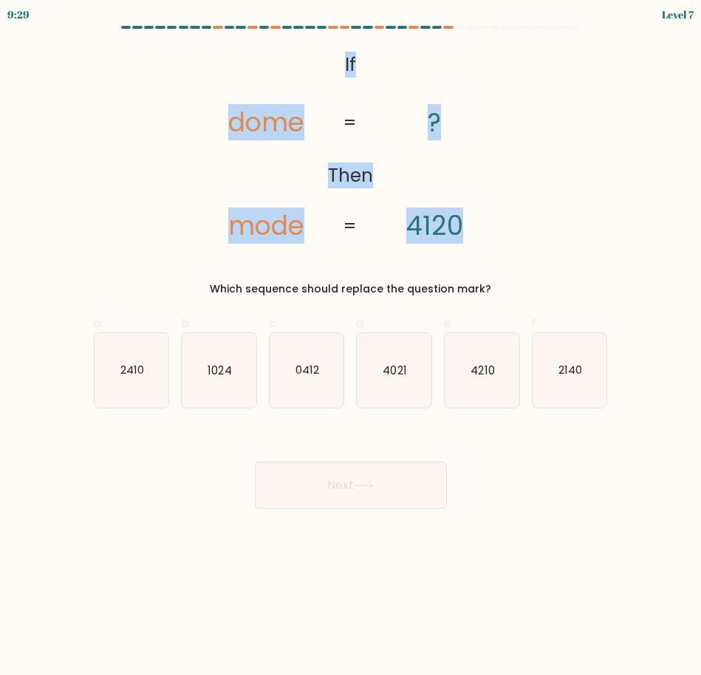
drag, startPoint x: 329, startPoint y: 57, endPoint x: 470, endPoint y: 197, distance: 198.6
click at [470, 197] on icon "@import url('https://fonts.googleapis.com/css?family=Abril+Fatface:400,100,100i…" at bounding box center [350, 147] width 324 height 200
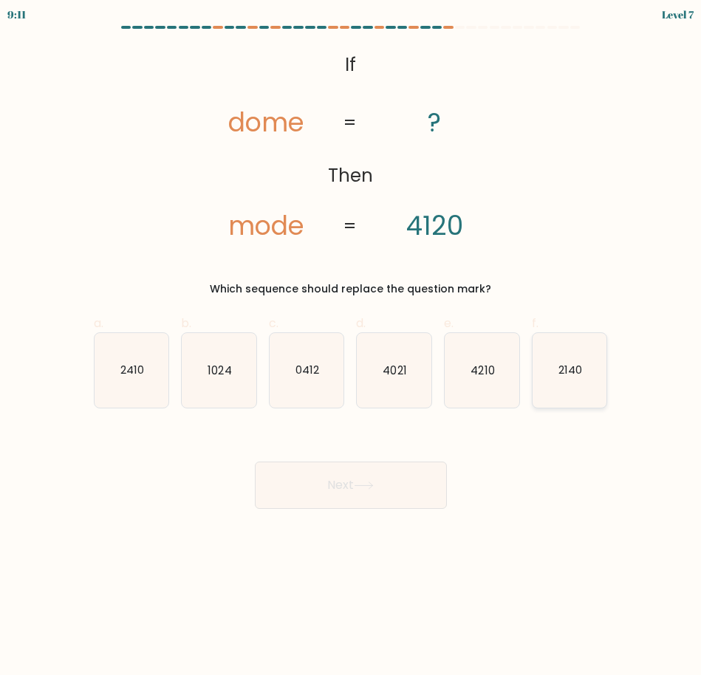
click at [582, 360] on icon "2140" at bounding box center [570, 370] width 75 height 75
click at [352, 347] on input "f. 2140" at bounding box center [351, 343] width 1 height 10
radio input "true"
click at [408, 484] on button "Next" at bounding box center [351, 485] width 192 height 47
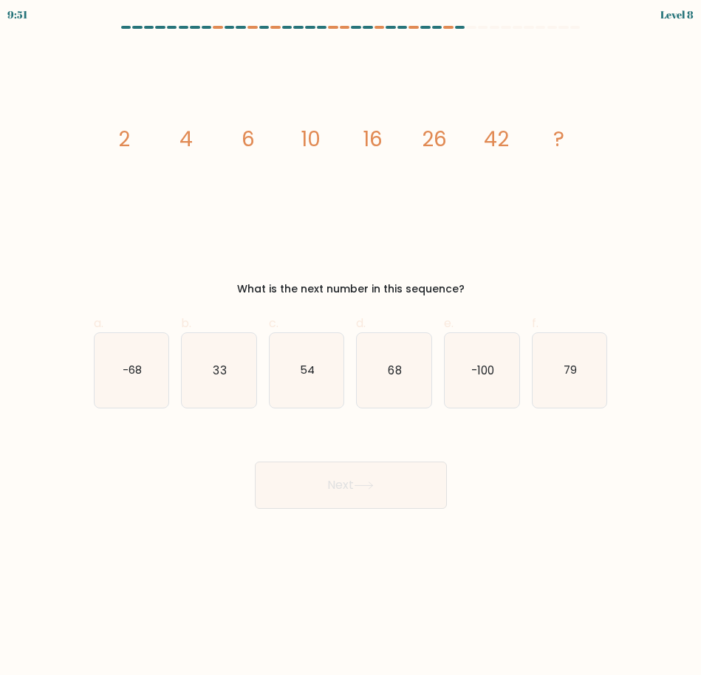
drag, startPoint x: 110, startPoint y: 137, endPoint x: 488, endPoint y: 275, distance: 402.2
click at [488, 275] on div "image/svg+xml 2 4 6 10 16 26 42 ? What is the next number in this sequence?" at bounding box center [351, 172] width 532 height 251
click at [392, 381] on icon "68" at bounding box center [394, 370] width 75 height 75
click at [352, 347] on input "d. 68" at bounding box center [351, 343] width 1 height 10
radio input "true"
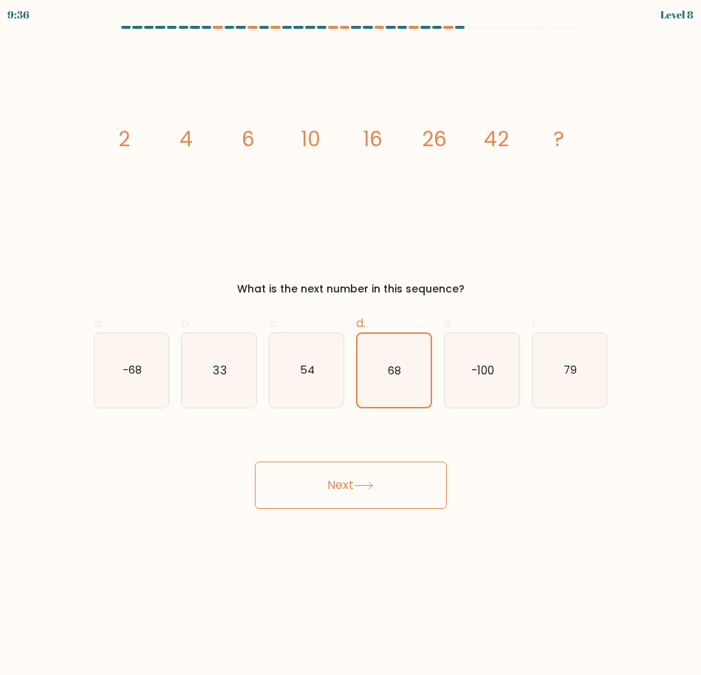
click at [401, 484] on button "Next" at bounding box center [351, 485] width 192 height 47
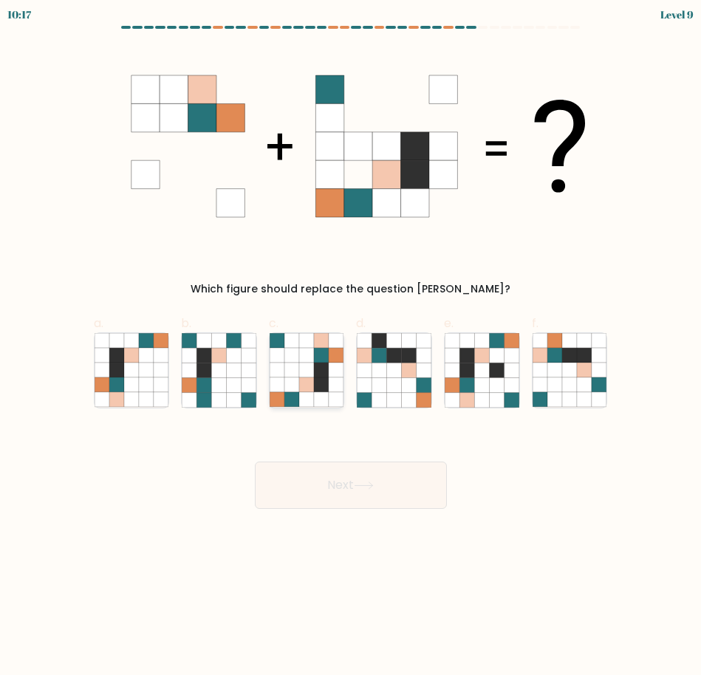
click at [324, 404] on icon at bounding box center [321, 399] width 15 height 15
click at [351, 347] on input "c." at bounding box center [351, 343] width 1 height 10
radio input "true"
click at [361, 482] on icon at bounding box center [364, 486] width 20 height 8
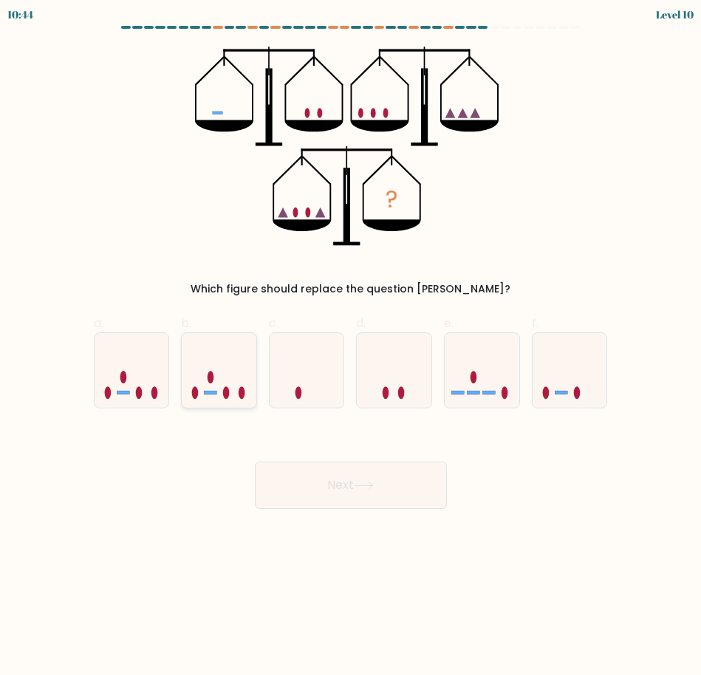
click at [200, 369] on icon at bounding box center [219, 370] width 75 height 61
click at [351, 347] on input "b." at bounding box center [351, 343] width 1 height 10
radio input "true"
click at [320, 481] on button "Next" at bounding box center [351, 485] width 192 height 47
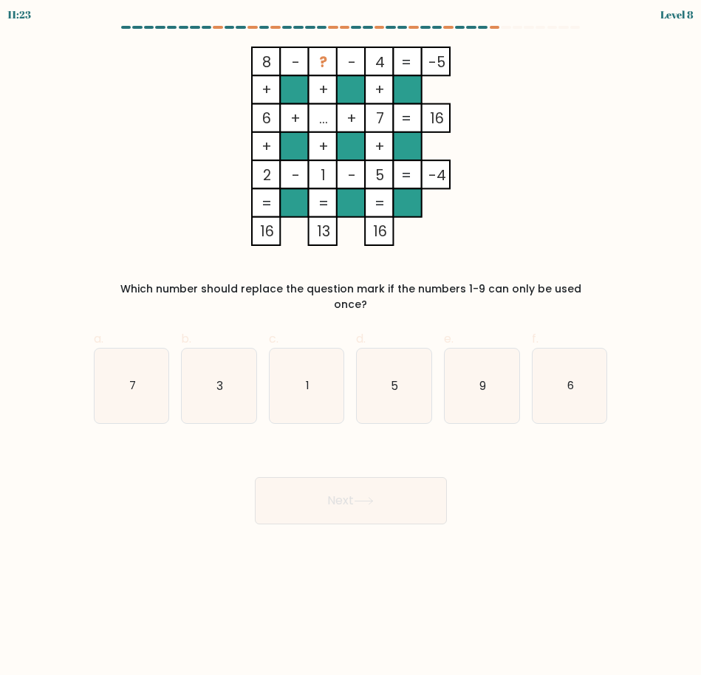
drag, startPoint x: 233, startPoint y: 57, endPoint x: 597, endPoint y: 281, distance: 427.7
click at [597, 281] on div "8 - ? - 4 -5 + + + 6 + ... + 7 16 + + + 2 - 1 - 5 = -4 = = = = 16 13 16 = Which…" at bounding box center [351, 180] width 532 height 266
click at [490, 379] on icon "9" at bounding box center [482, 386] width 75 height 75
click at [352, 347] on input "e. 9" at bounding box center [351, 343] width 1 height 10
radio input "true"
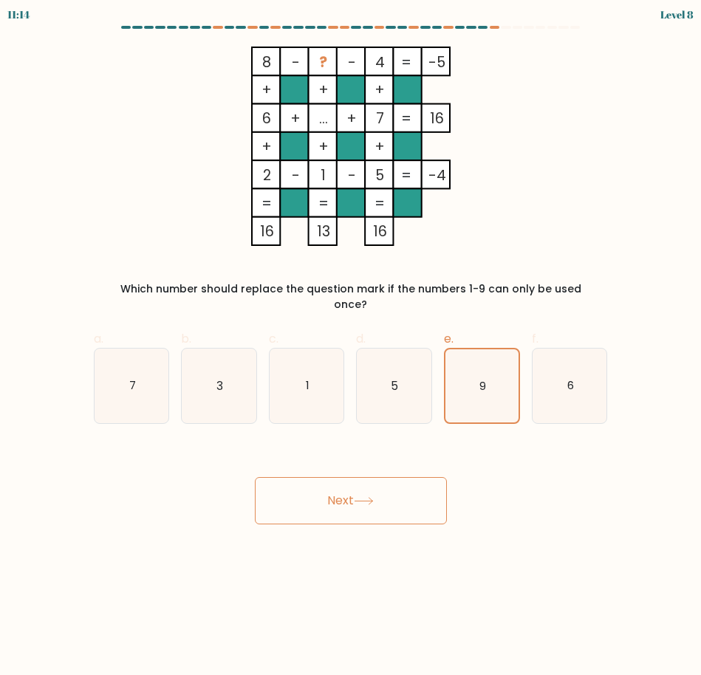
click at [364, 479] on button "Next" at bounding box center [351, 500] width 192 height 47
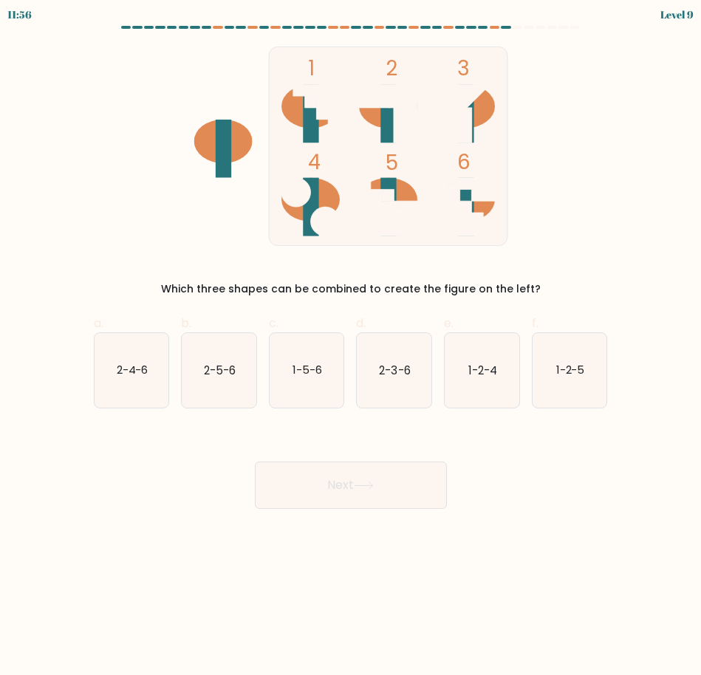
click at [248, 331] on label "b. 2-5-6" at bounding box center [219, 362] width 76 height 94
click at [351, 338] on input "b. 2-5-6" at bounding box center [351, 343] width 1 height 10
radio input "true"
click at [347, 471] on button "Next" at bounding box center [351, 485] width 192 height 47
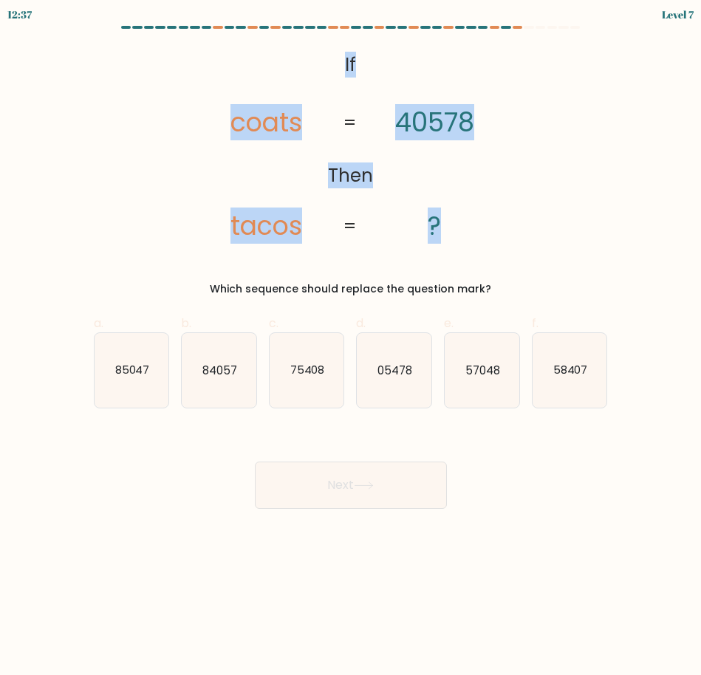
drag, startPoint x: 337, startPoint y: 64, endPoint x: 472, endPoint y: 206, distance: 196.1
click at [472, 206] on icon "@import url('https://fonts.googleapis.com/css?family=Abril+Fatface:400,100,100i…" at bounding box center [350, 147] width 324 height 200
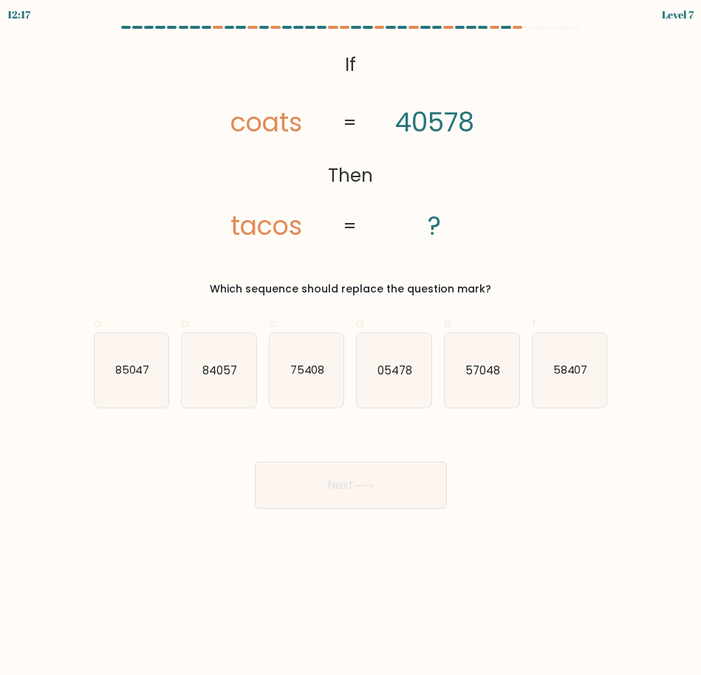
click at [585, 284] on div "Which sequence should replace the question mark?" at bounding box center [351, 290] width 497 height 16
click at [319, 366] on text "75408" at bounding box center [307, 370] width 35 height 16
click at [351, 347] on input "c. 75408" at bounding box center [351, 343] width 1 height 10
radio input "true"
click at [367, 497] on button "Next" at bounding box center [351, 485] width 192 height 47
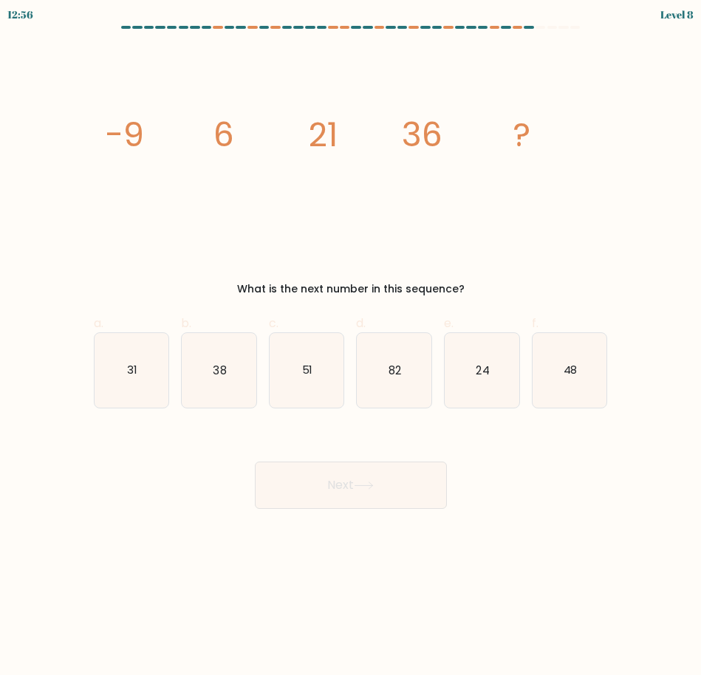
drag, startPoint x: 103, startPoint y: 145, endPoint x: 489, endPoint y: 288, distance: 410.9
click at [489, 288] on div "image/svg+xml -9 6 21 36 ? What is the next number in this sequence?" at bounding box center [351, 172] width 532 height 251
click at [325, 342] on icon "51" at bounding box center [307, 370] width 75 height 75
click at [351, 342] on input "c. 51" at bounding box center [351, 343] width 1 height 10
radio input "true"
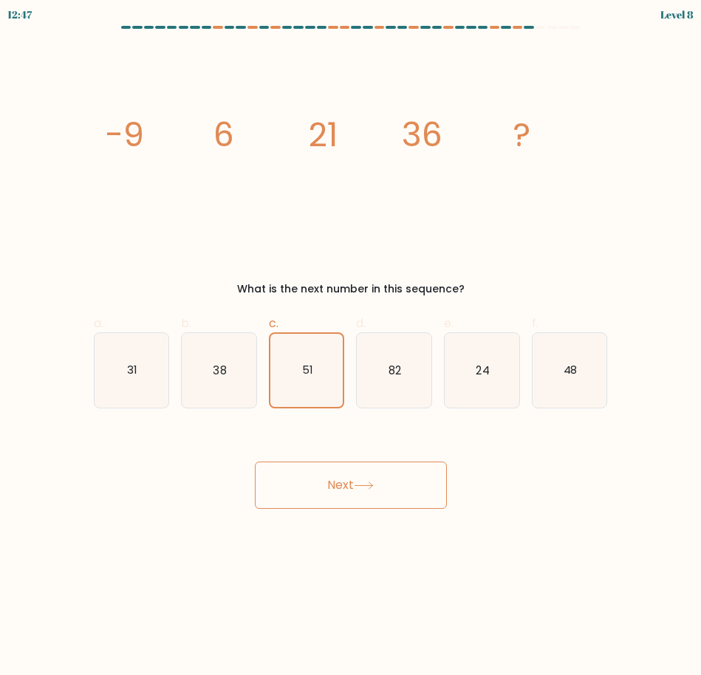
click at [388, 483] on button "Next" at bounding box center [351, 485] width 192 height 47
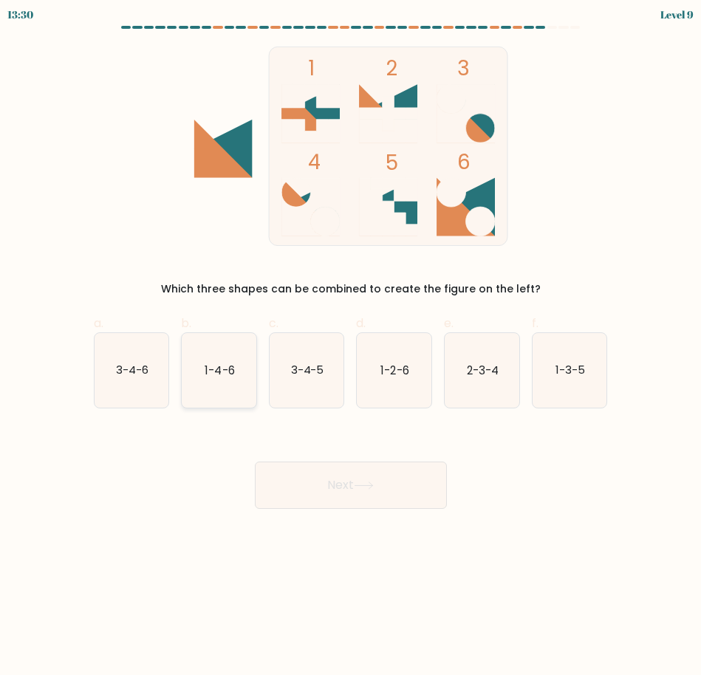
click at [233, 355] on icon "1-4-6" at bounding box center [219, 370] width 75 height 75
click at [351, 347] on input "b. 1-4-6" at bounding box center [351, 343] width 1 height 10
radio input "true"
click at [392, 379] on icon "1-2-6" at bounding box center [394, 370] width 75 height 75
click at [352, 347] on input "d. 1-2-6" at bounding box center [351, 343] width 1 height 10
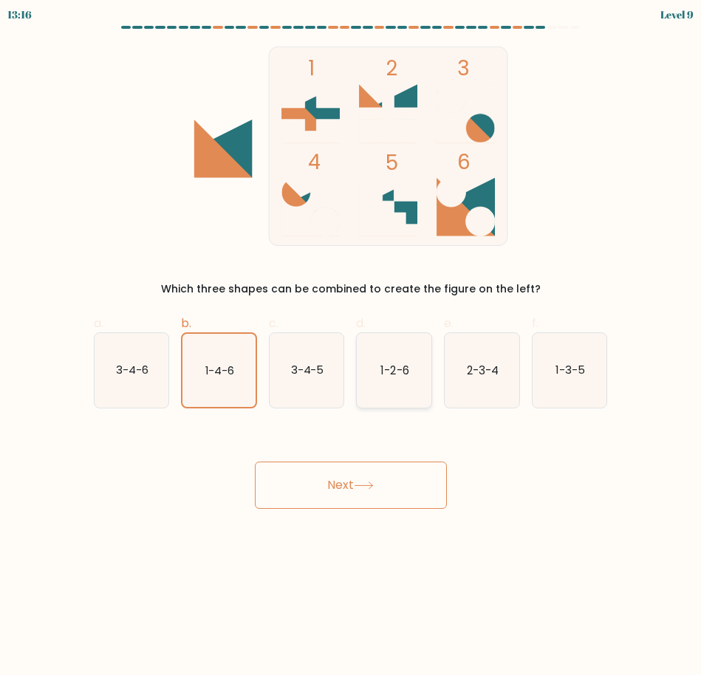
radio input "true"
click at [400, 469] on button "Next" at bounding box center [351, 485] width 192 height 47
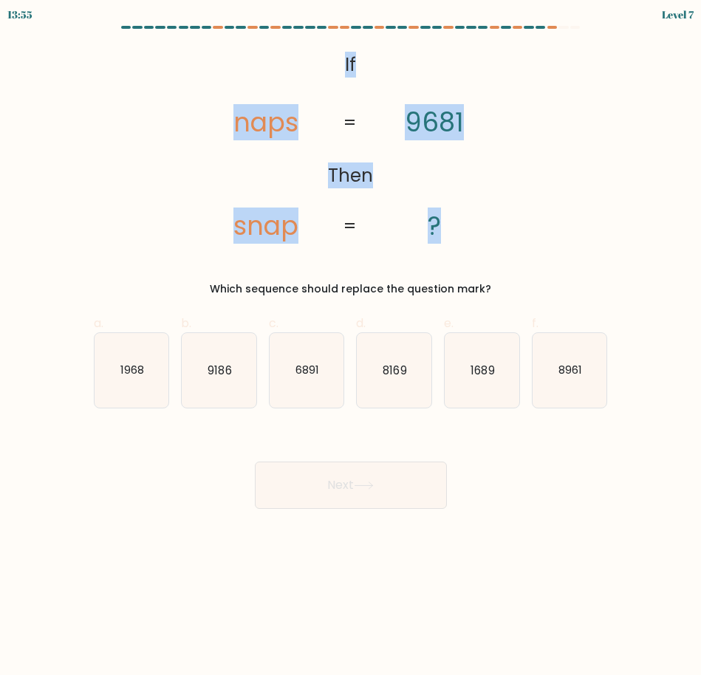
drag, startPoint x: 338, startPoint y: 59, endPoint x: 489, endPoint y: 193, distance: 201.0
click at [489, 193] on icon "@import url('https://fonts.googleapis.com/css?family=Abril+Fatface:400,100,100i…" at bounding box center [350, 147] width 324 height 200
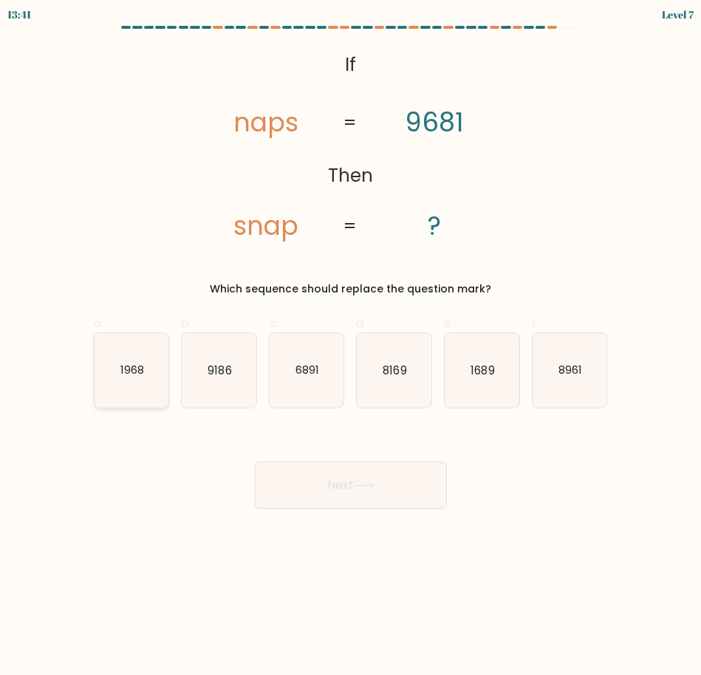
click at [144, 346] on icon "1968" at bounding box center [132, 370] width 75 height 75
click at [351, 346] on input "a. 1968" at bounding box center [351, 343] width 1 height 10
radio input "true"
click at [367, 478] on button "Next" at bounding box center [351, 485] width 192 height 47
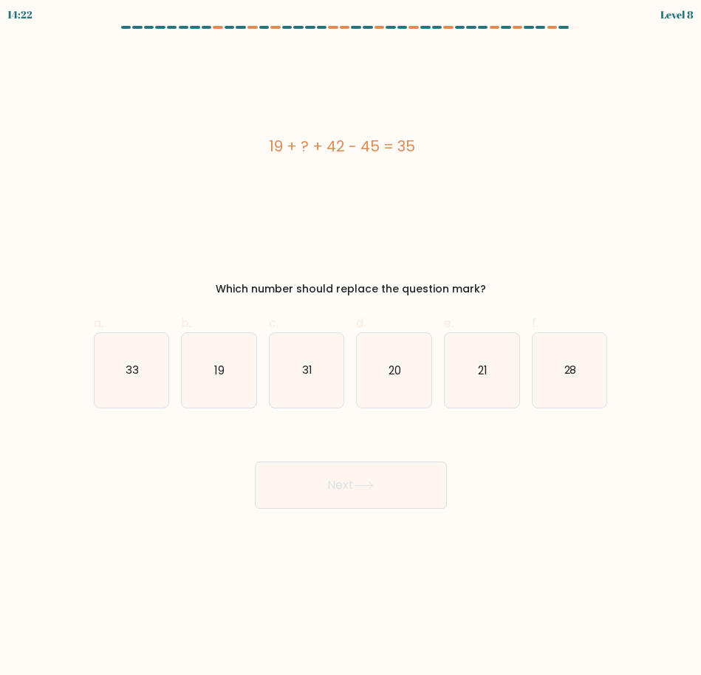
drag, startPoint x: 254, startPoint y: 150, endPoint x: 489, endPoint y: 287, distance: 271.6
click at [489, 287] on div "19 + ? + 42 - 45 = 35 Which number should replace the question mark?" at bounding box center [351, 172] width 532 height 251
click at [246, 391] on icon "19" at bounding box center [219, 370] width 75 height 75
click at [351, 347] on input "b. 19" at bounding box center [351, 343] width 1 height 10
radio input "true"
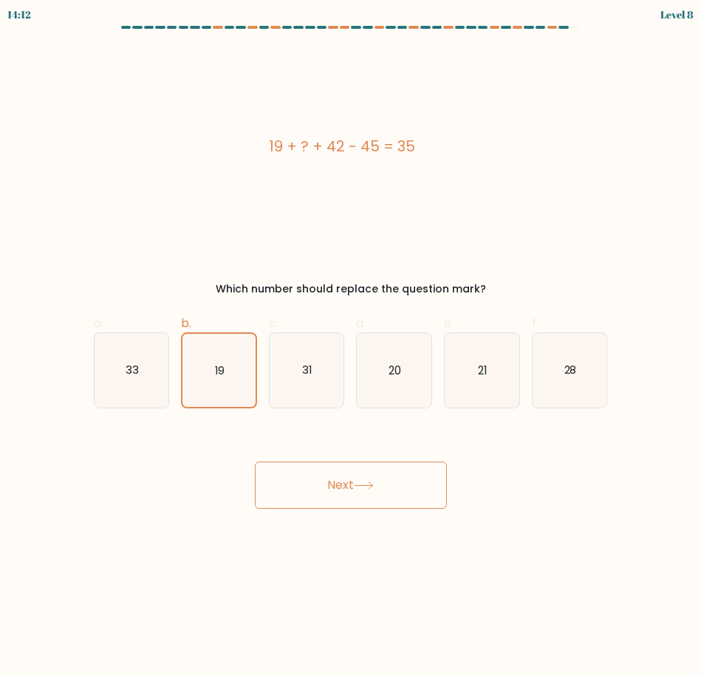
click at [370, 492] on button "Next" at bounding box center [351, 485] width 192 height 47
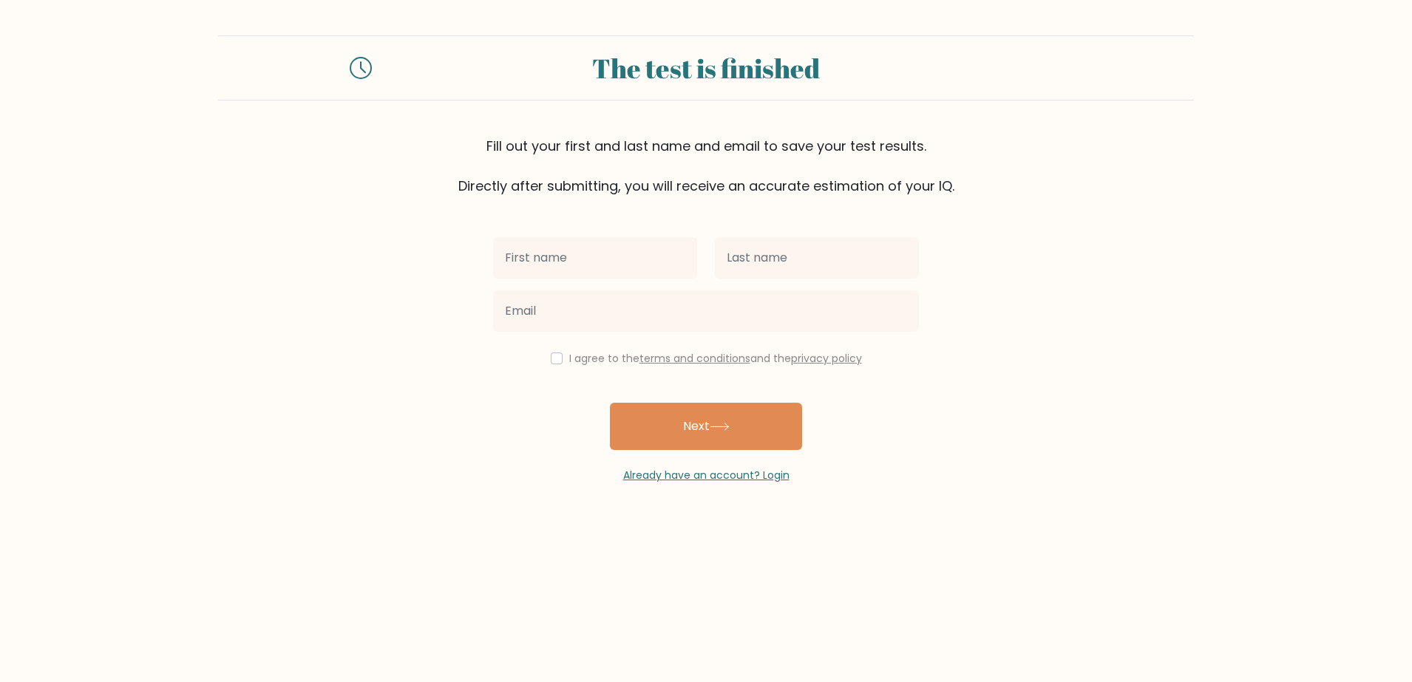
click at [544, 250] on input "text" at bounding box center [595, 257] width 204 height 41
type input "Queenie-Lyn"
type input "Mando"
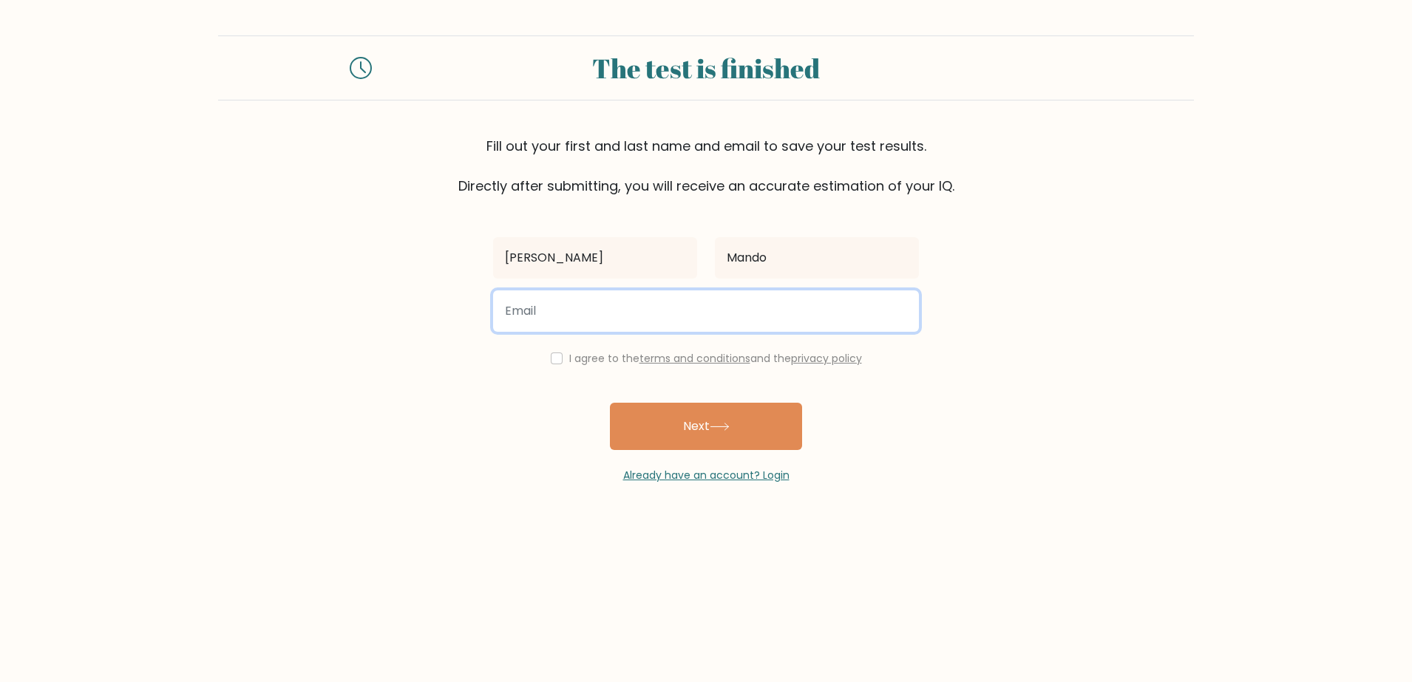
type input "mndqueenielyn@gmail.com"
click at [605, 361] on label "I agree to the terms and conditions and the privacy policy" at bounding box center [715, 358] width 293 height 15
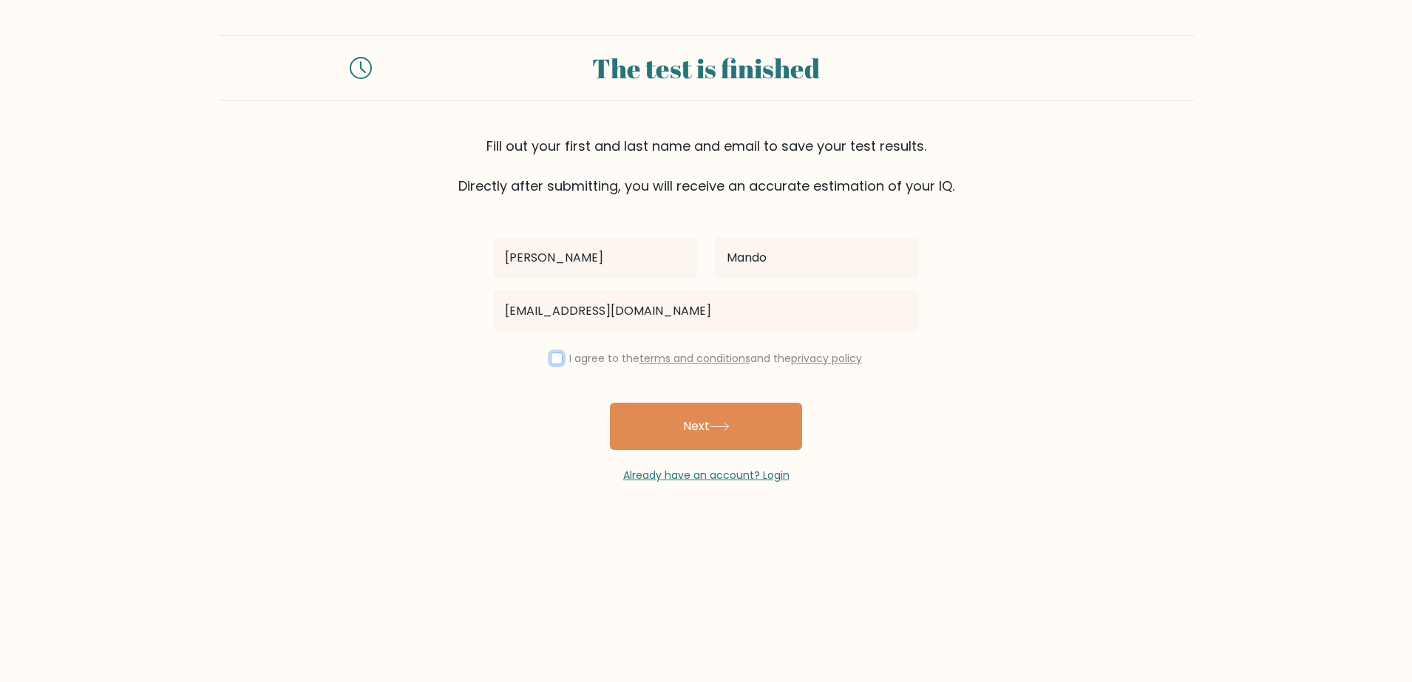
click at [555, 359] on input "checkbox" at bounding box center [557, 359] width 12 height 12
checkbox input "true"
click at [653, 404] on button "Next" at bounding box center [706, 426] width 192 height 47
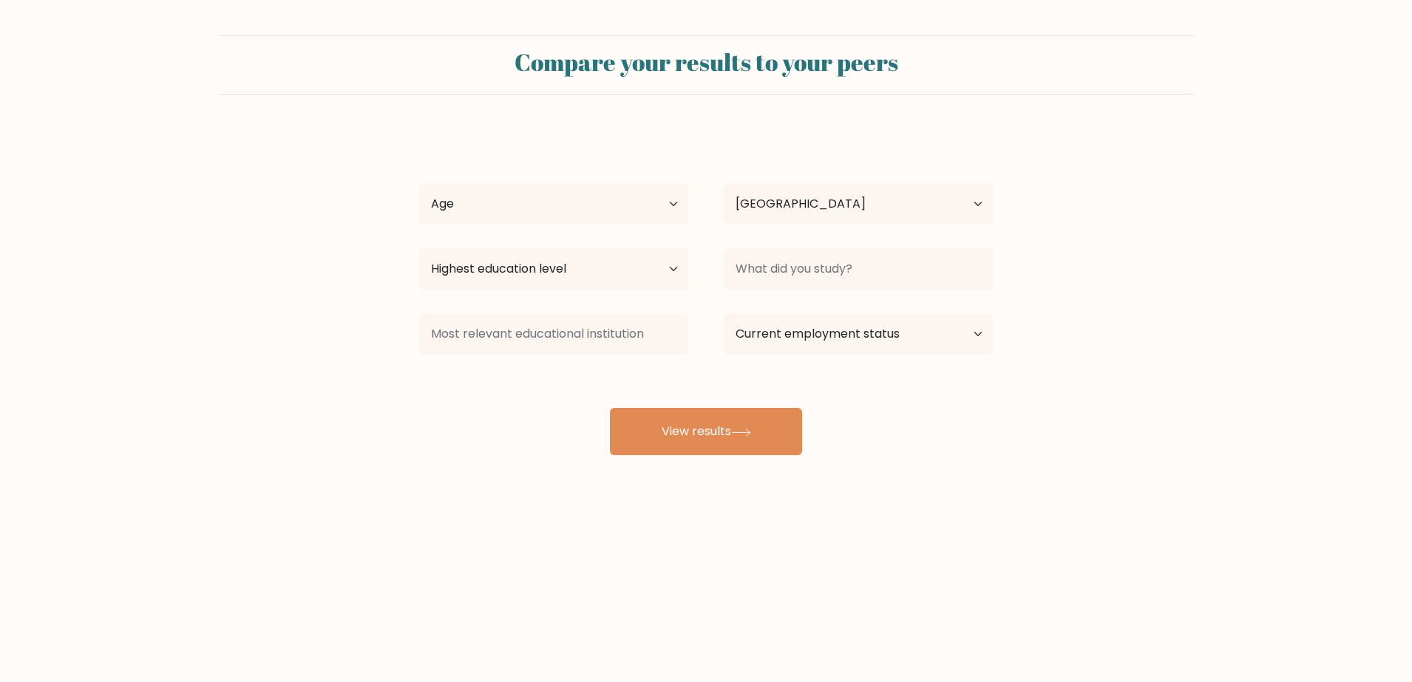
select select "PH"
click at [613, 214] on select "Age Under 18 years old 18-24 years old 25-34 years old 35-44 years old 45-54 ye…" at bounding box center [553, 203] width 269 height 41
select select "25_34"
click at [419, 183] on select "Age Under 18 years old 18-24 years old 25-34 years old 35-44 years old 45-54 ye…" at bounding box center [553, 203] width 269 height 41
click at [615, 287] on select "Highest education level No schooling Primary Lower Secondary Upper Secondary Oc…" at bounding box center [553, 268] width 269 height 41
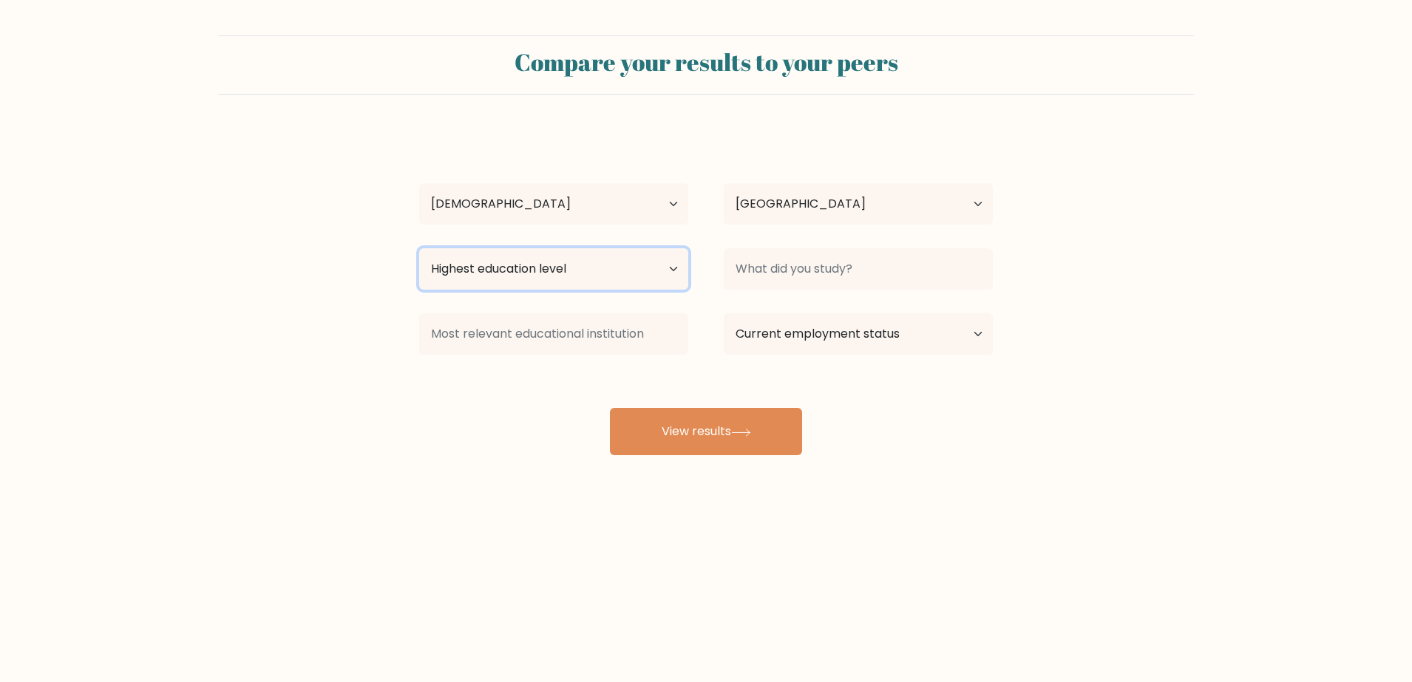
select select "upper_secondary"
click at [419, 248] on select "Highest education level No schooling Primary Lower Secondary Upper Secondary Oc…" at bounding box center [553, 268] width 269 height 41
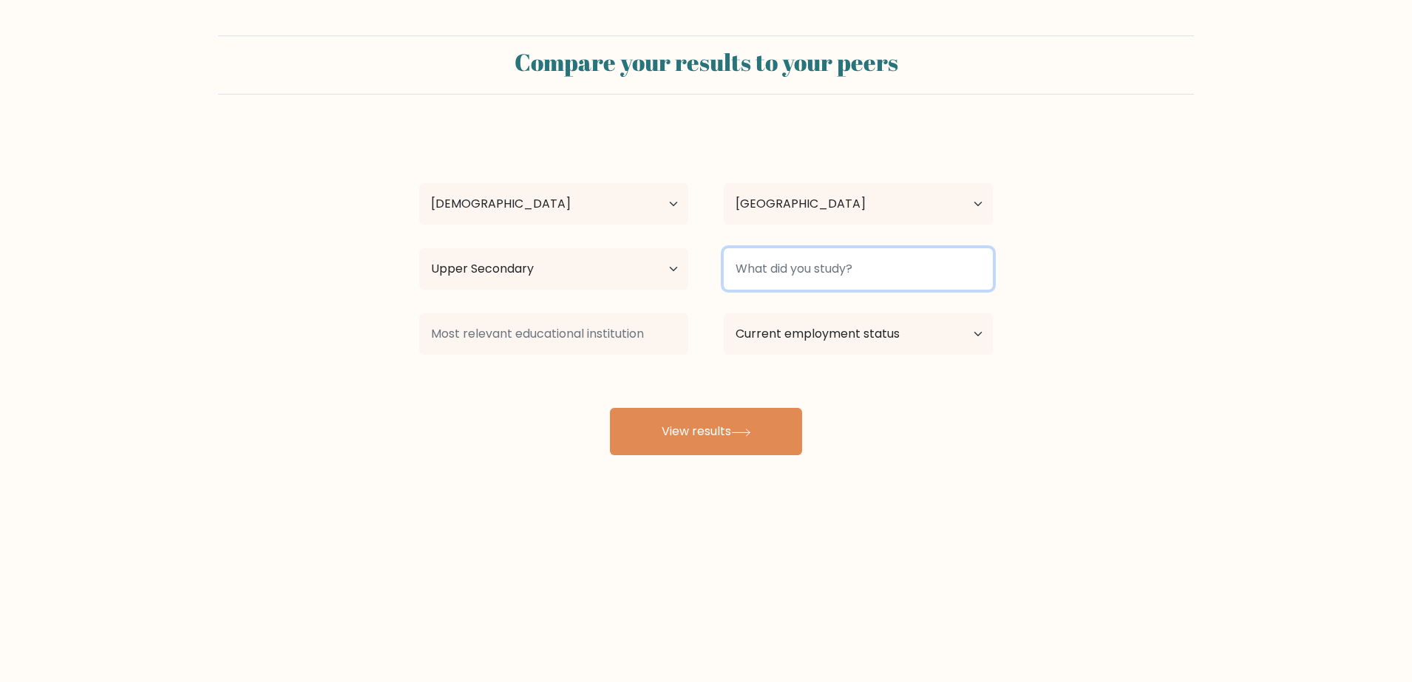
click at [834, 281] on input at bounding box center [858, 268] width 269 height 41
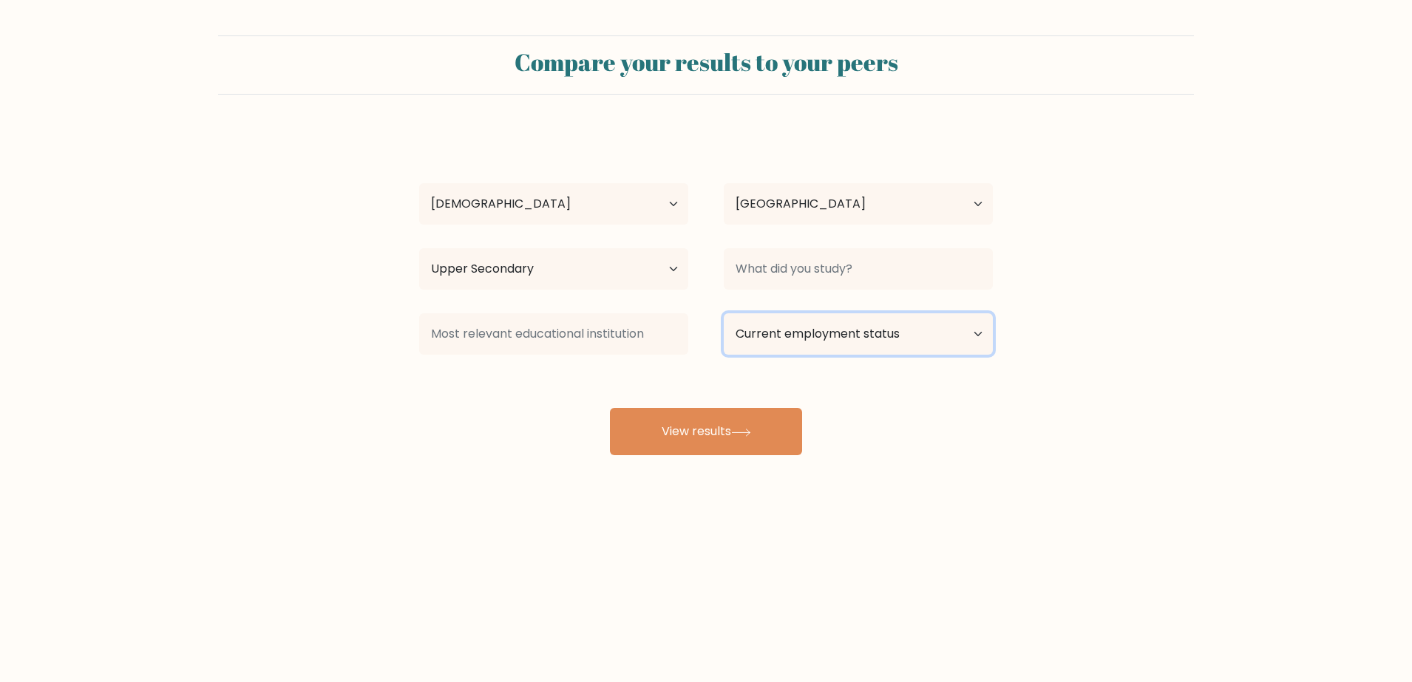
click at [798, 330] on select "Current employment status Employed Student Retired Other / prefer not to answer" at bounding box center [858, 333] width 269 height 41
select select "other"
click at [724, 313] on select "Current employment status Employed Student Retired Other / prefer not to answer" at bounding box center [858, 333] width 269 height 41
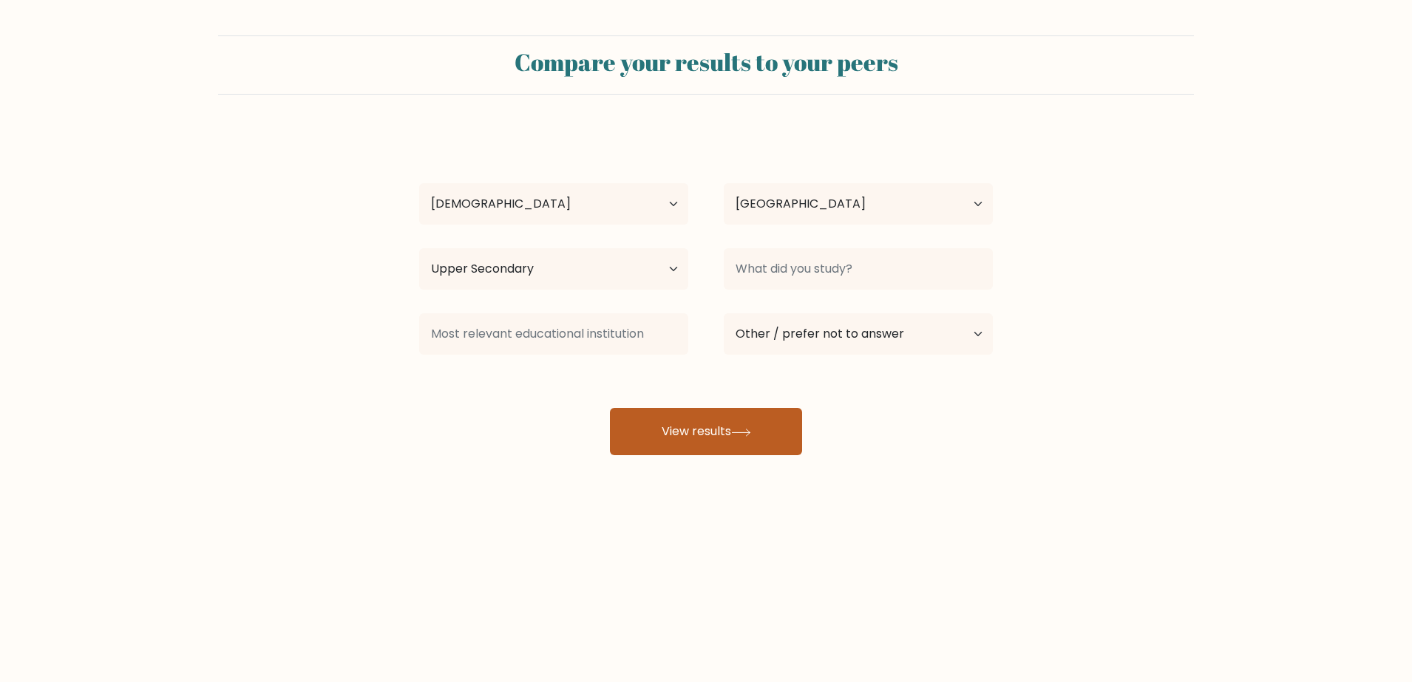
click at [759, 430] on button "View results" at bounding box center [706, 431] width 192 height 47
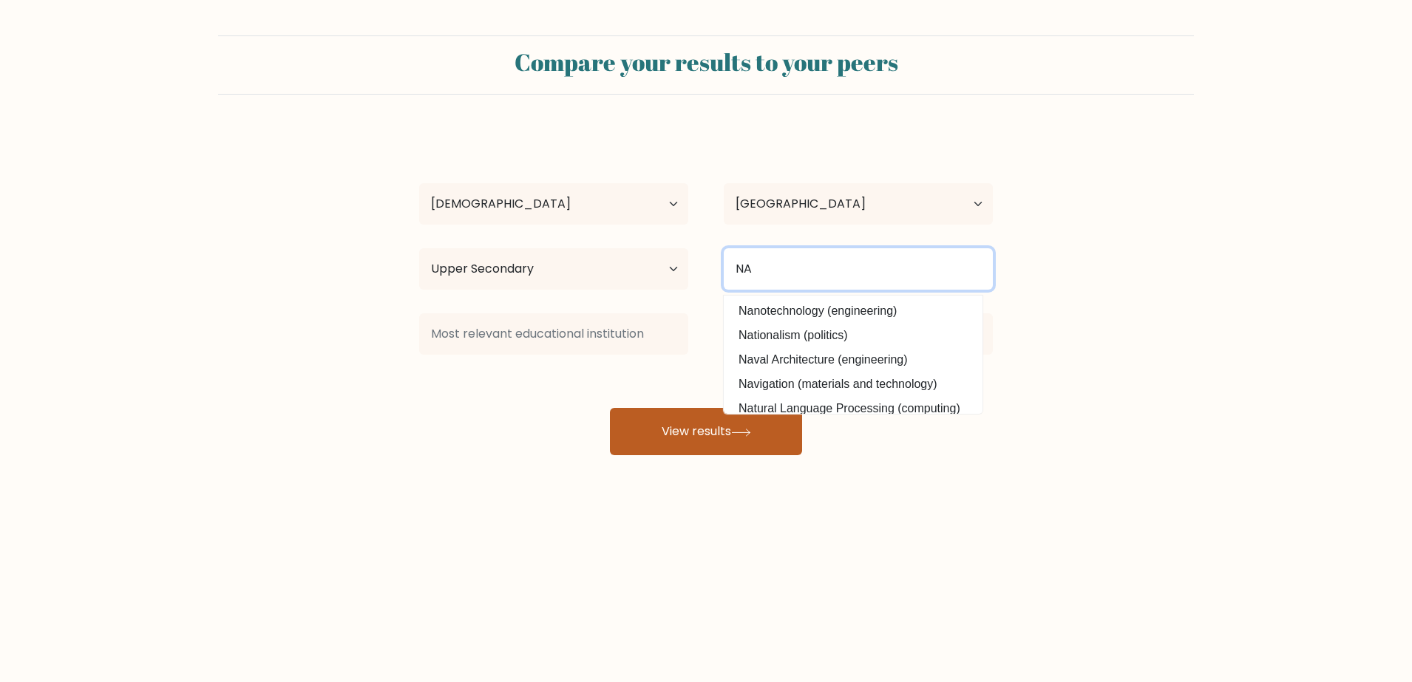
type input "NA"
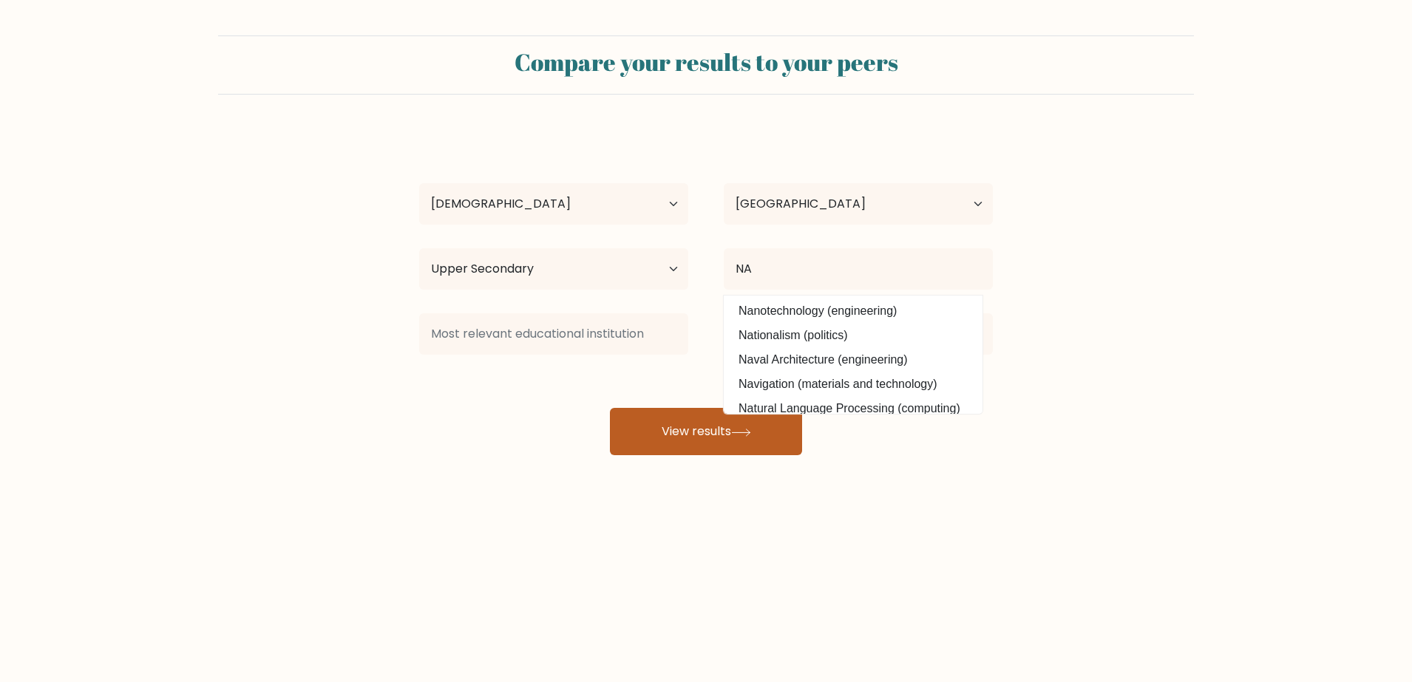
click at [667, 415] on button "View results" at bounding box center [706, 431] width 192 height 47
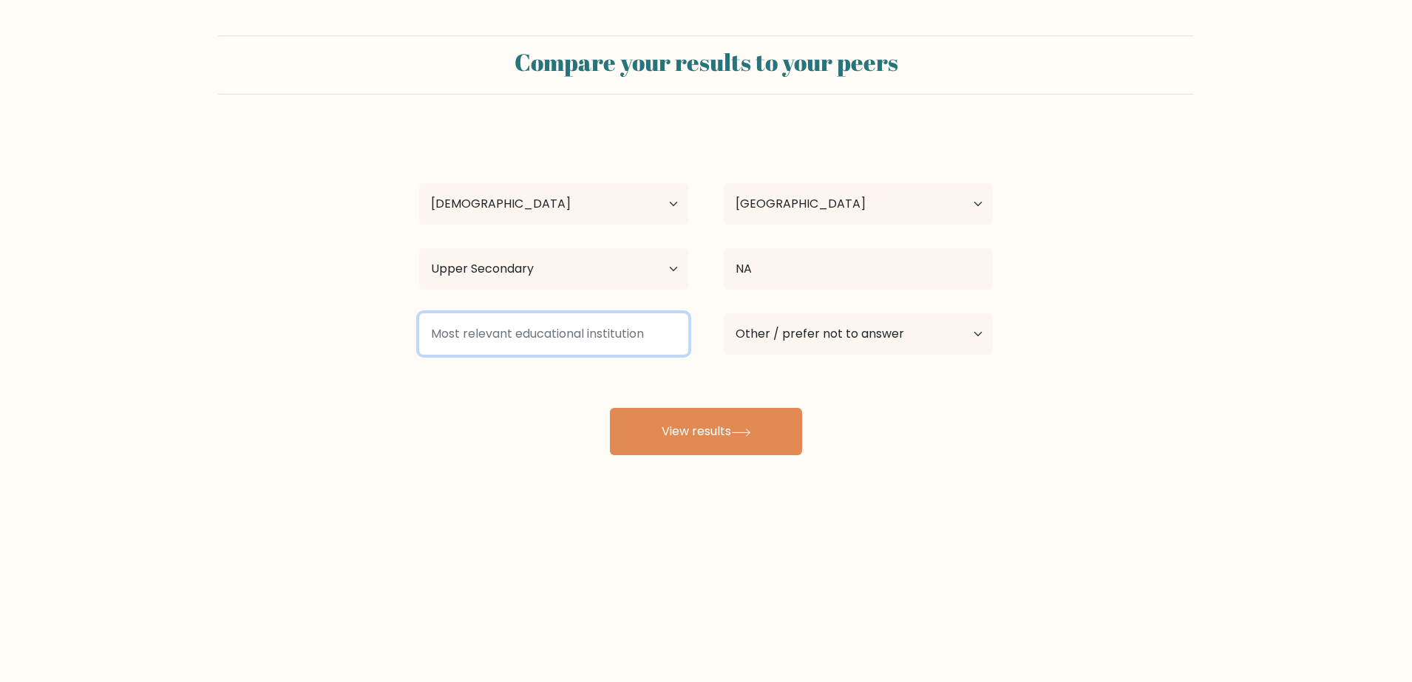
click at [613, 341] on input at bounding box center [553, 333] width 269 height 41
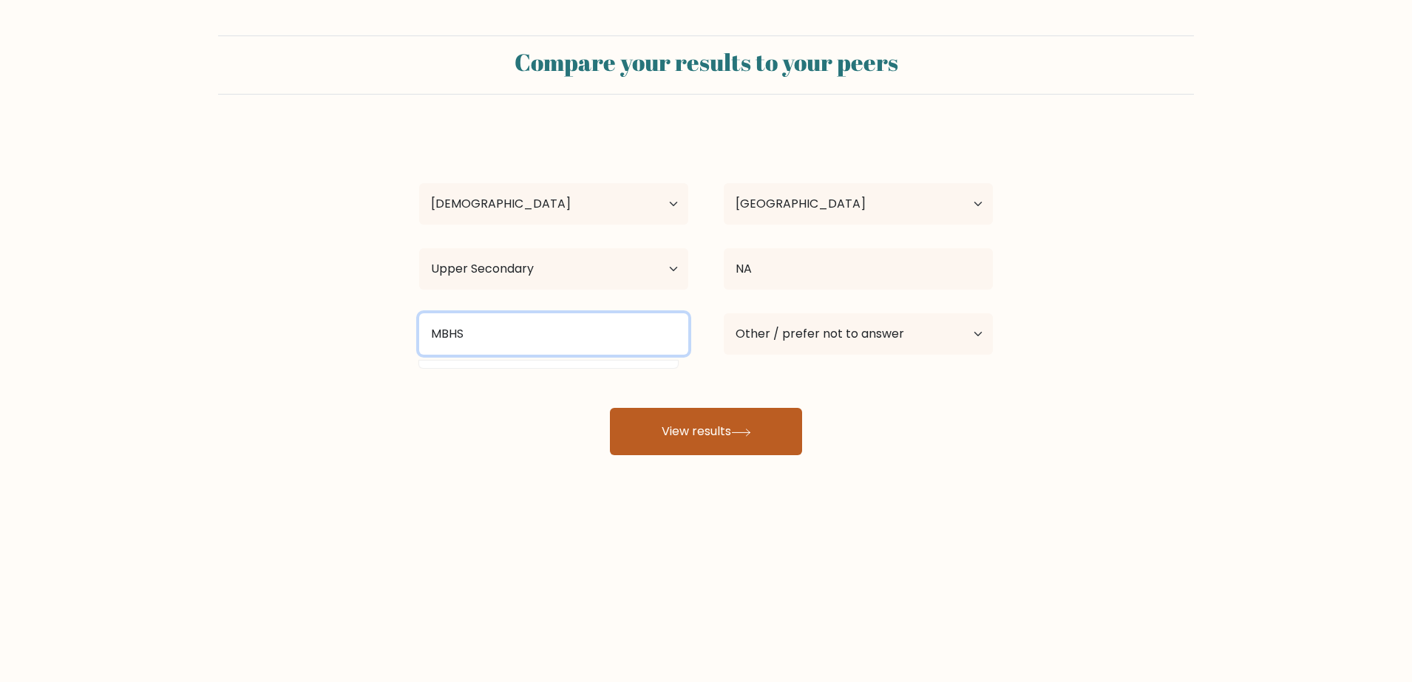
type input "MBHS"
click at [734, 431] on button "View results" at bounding box center [706, 431] width 192 height 47
